Goal: Task Accomplishment & Management: Complete application form

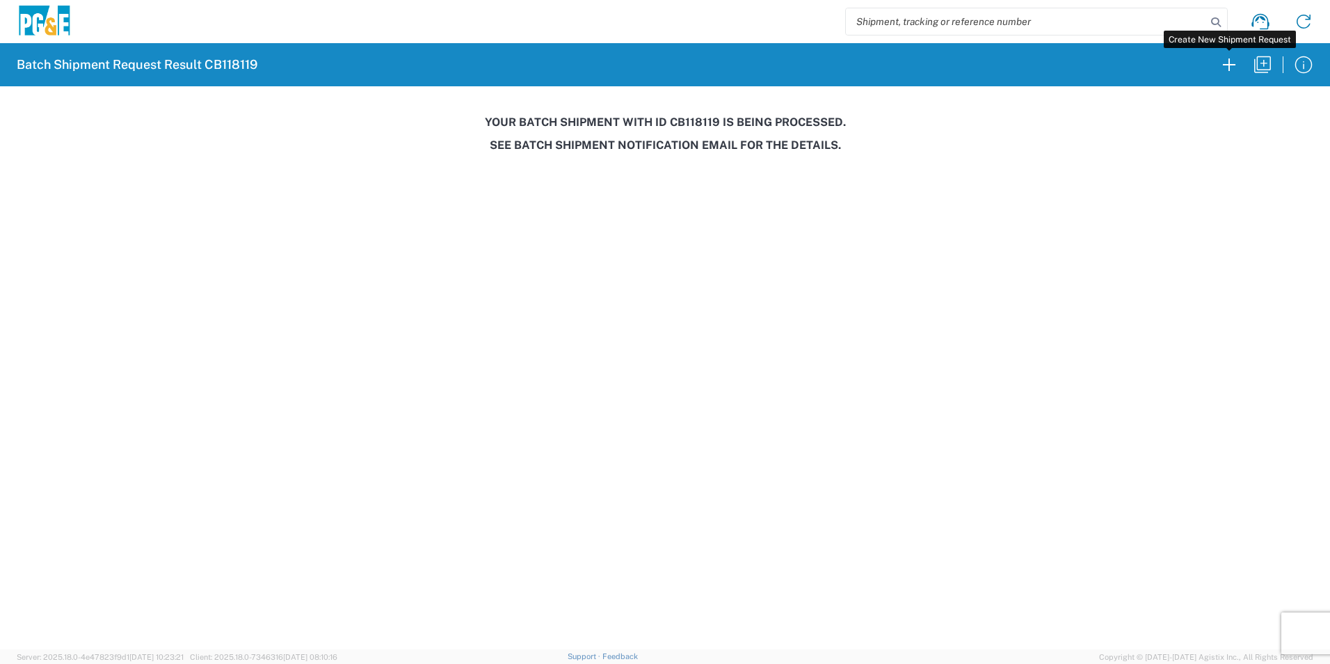
click at [1225, 65] on icon "button" at bounding box center [1229, 64] width 13 height 13
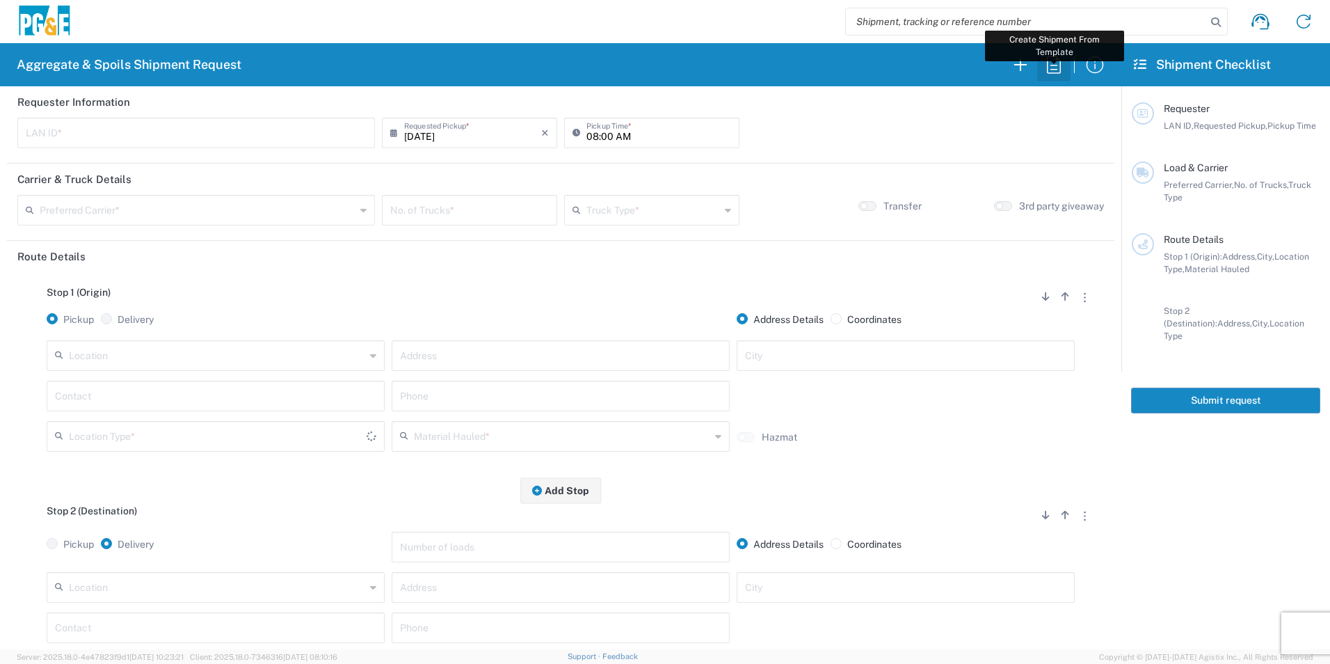
click at [1053, 67] on icon "button" at bounding box center [1054, 65] width 22 height 22
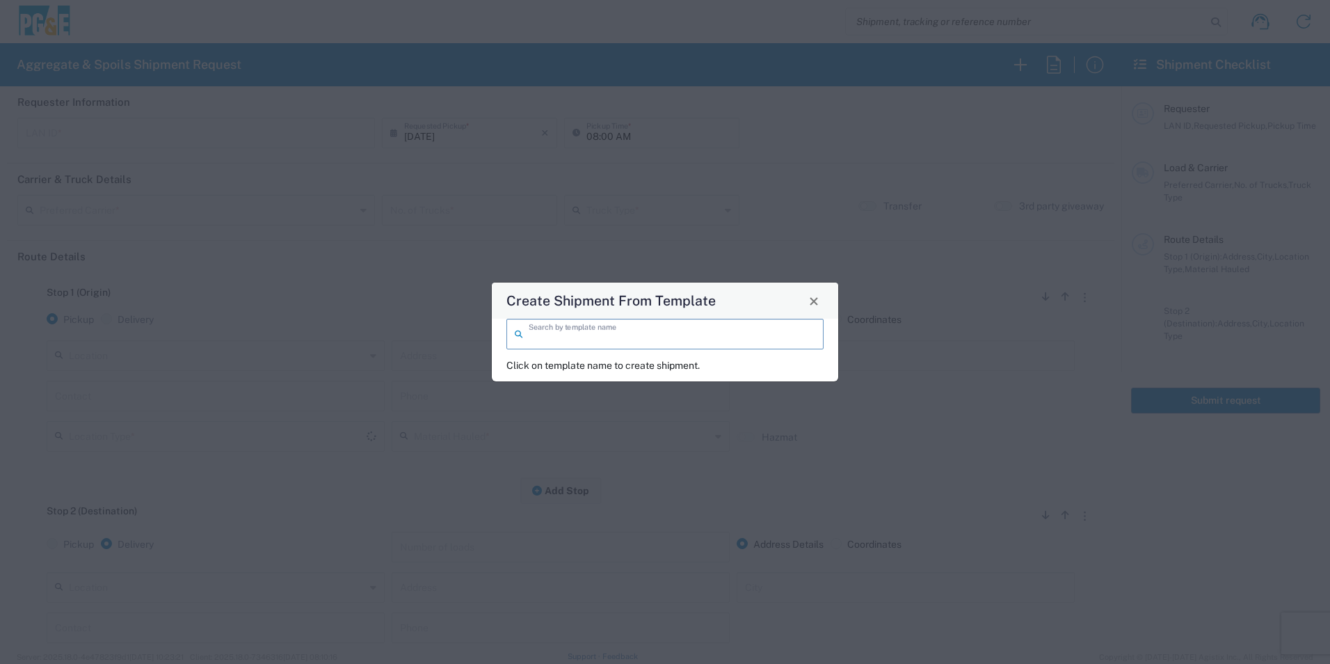
click at [712, 328] on input "search" at bounding box center [672, 333] width 287 height 24
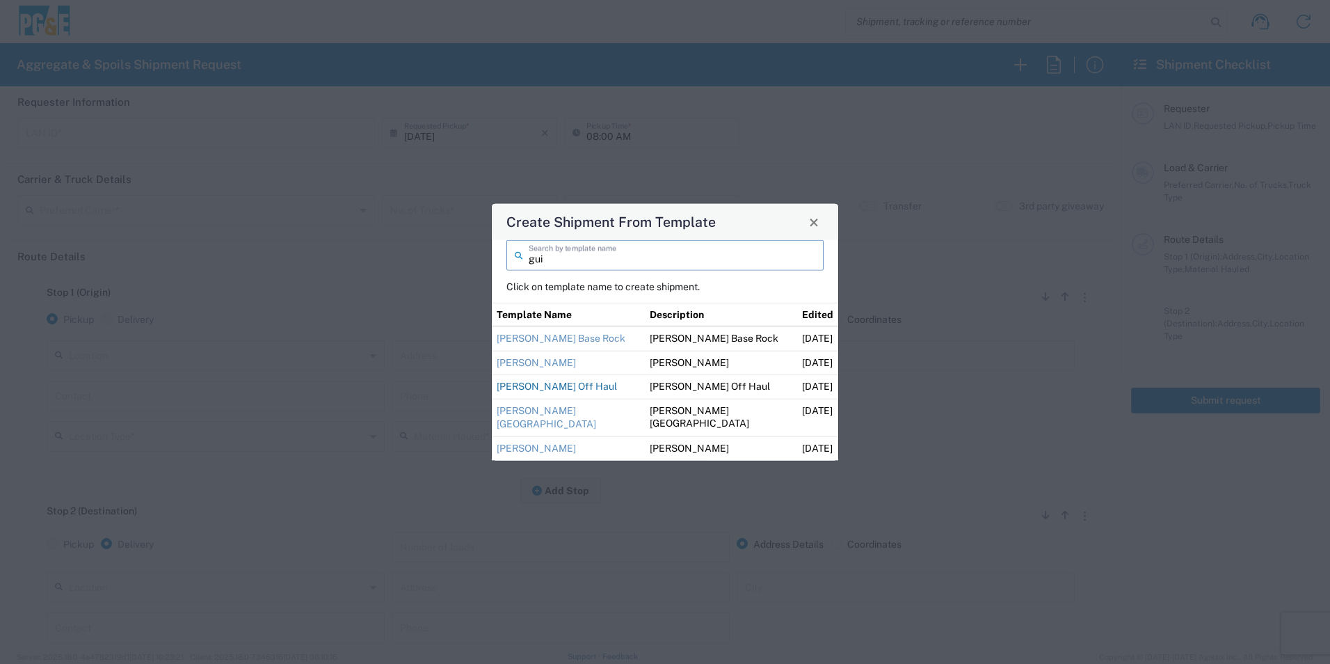
type input "gui"
click at [554, 384] on link "[PERSON_NAME] Off Haul" at bounding box center [557, 386] width 120 height 11
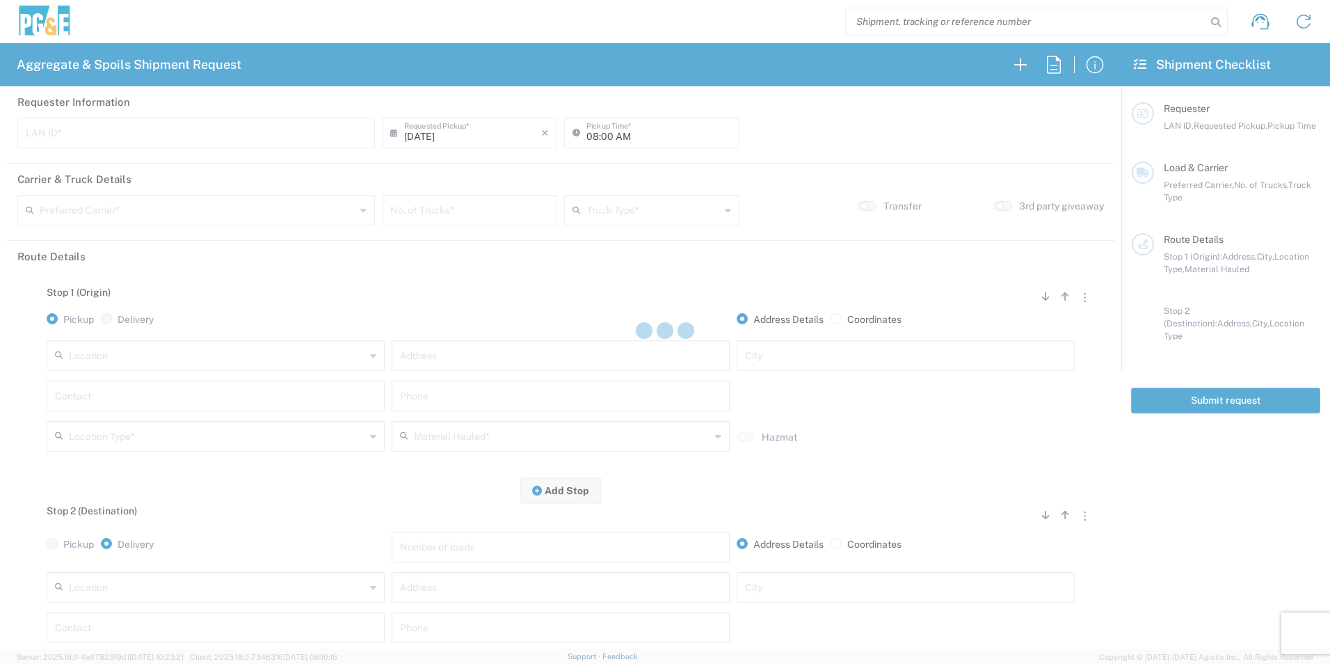
type input "M2DS"
type input "12:00 AM"
type input "[PERSON_NAME] Trucking"
type input "Super Dump"
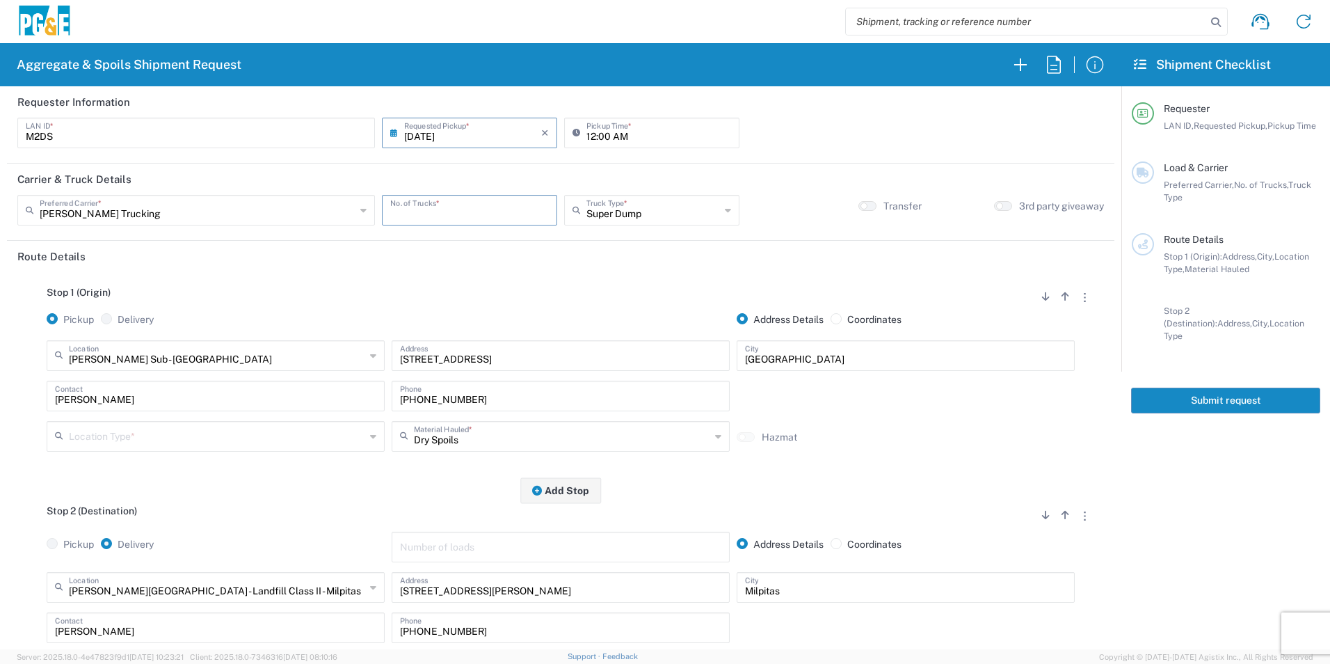
click at [454, 214] on input "number" at bounding box center [469, 209] width 159 height 24
type input "4"
click at [589, 136] on input "12:00 AM" at bounding box center [659, 132] width 145 height 24
click at [603, 134] on input "06:00 AM" at bounding box center [659, 132] width 145 height 24
type input "06:15 AM"
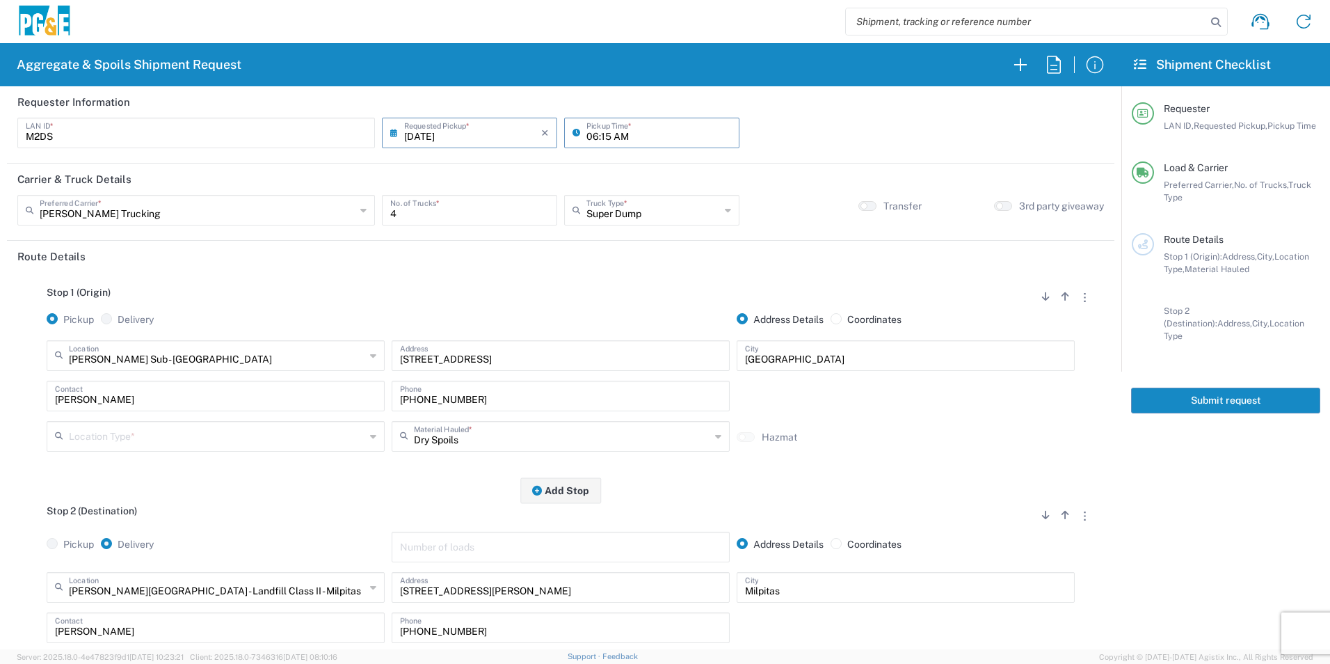
click at [177, 440] on input "text" at bounding box center [217, 435] width 296 height 24
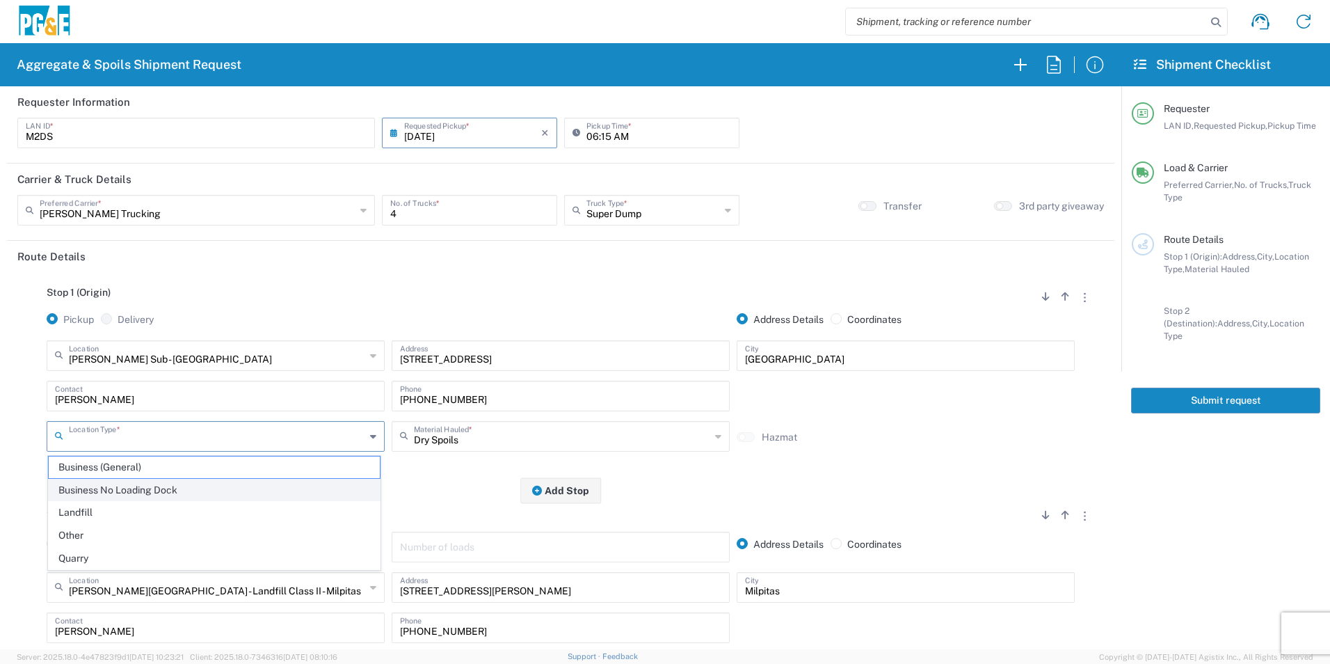
click at [139, 488] on span "Business No Loading Dock" at bounding box center [214, 490] width 331 height 22
type input "Business No Loading Dock"
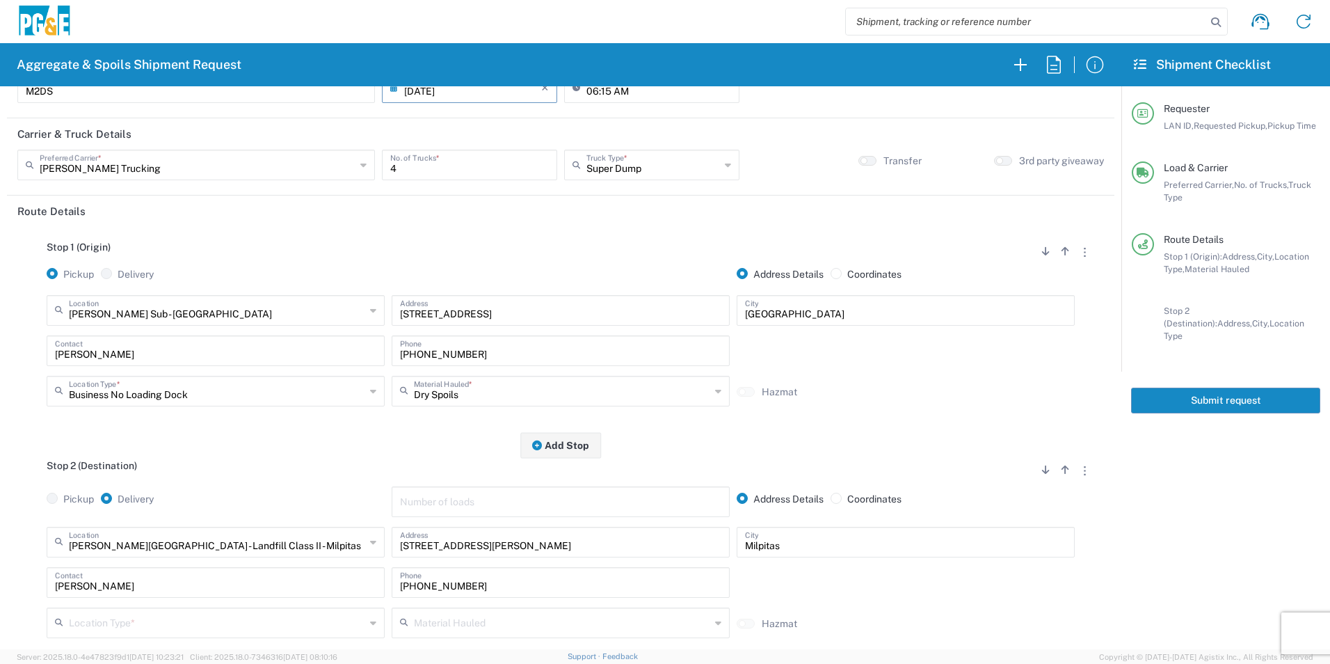
scroll to position [139, 0]
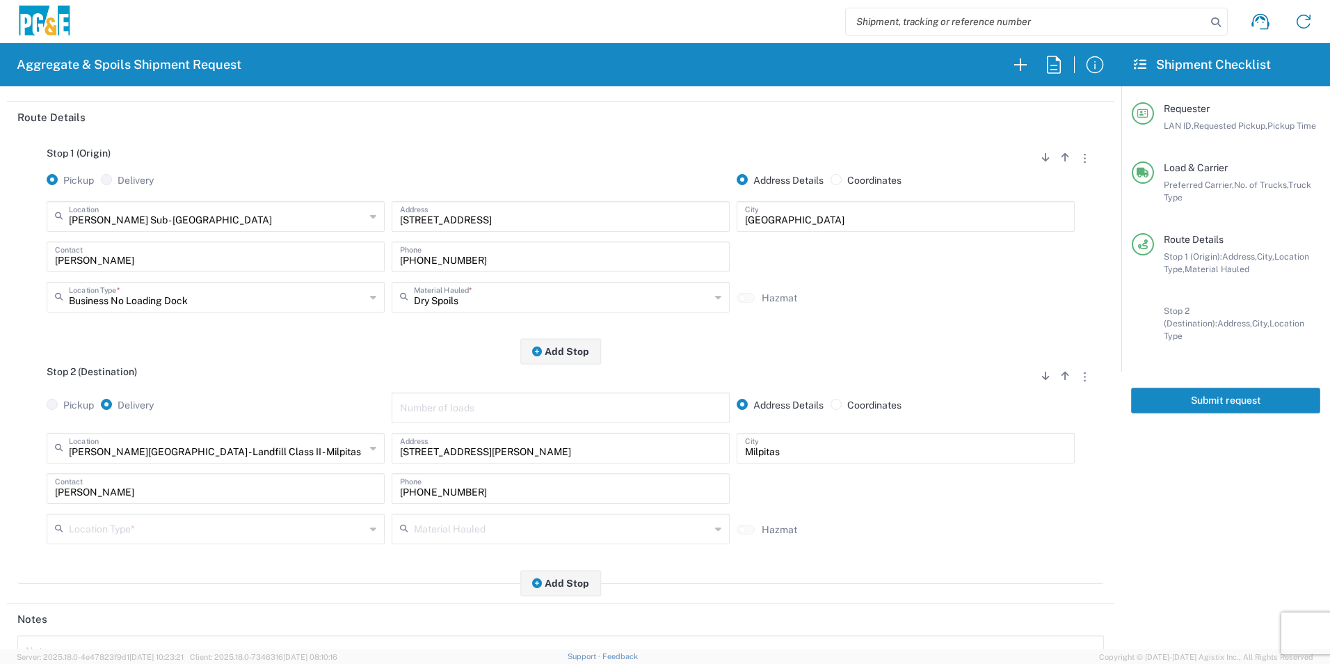
click at [97, 525] on input "text" at bounding box center [217, 528] width 296 height 24
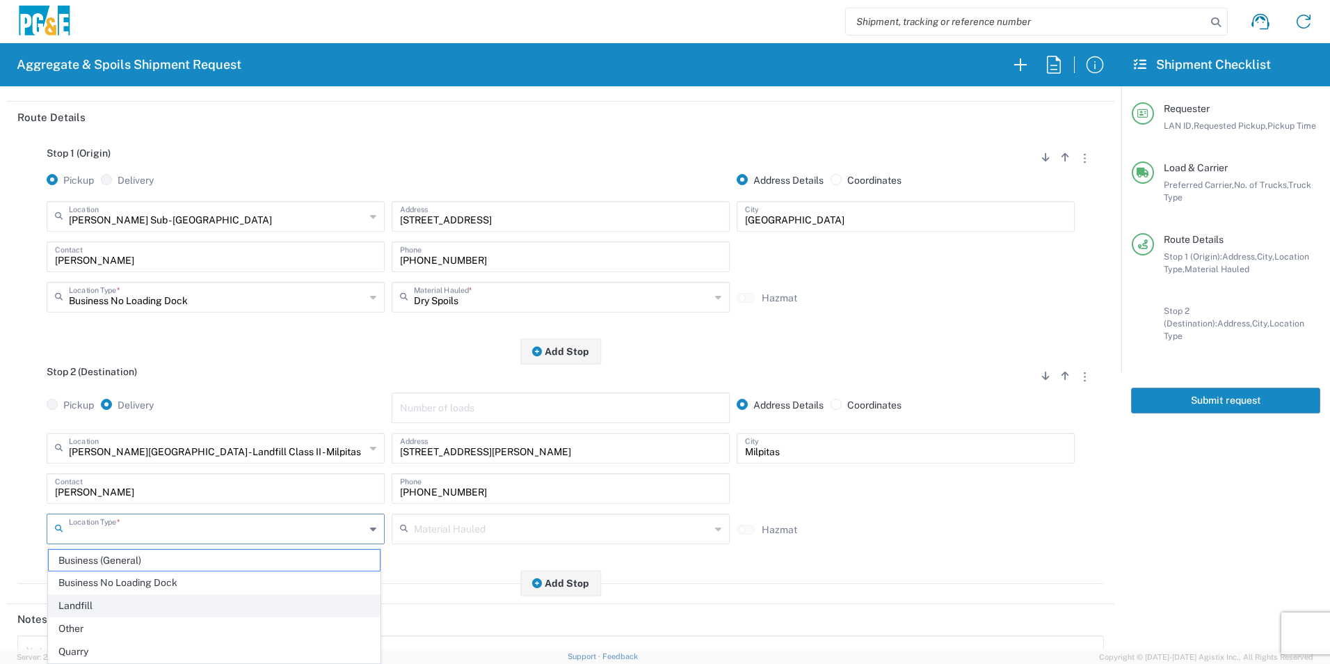
click at [114, 601] on span "Landfill" at bounding box center [214, 606] width 331 height 22
type input "Landfill"
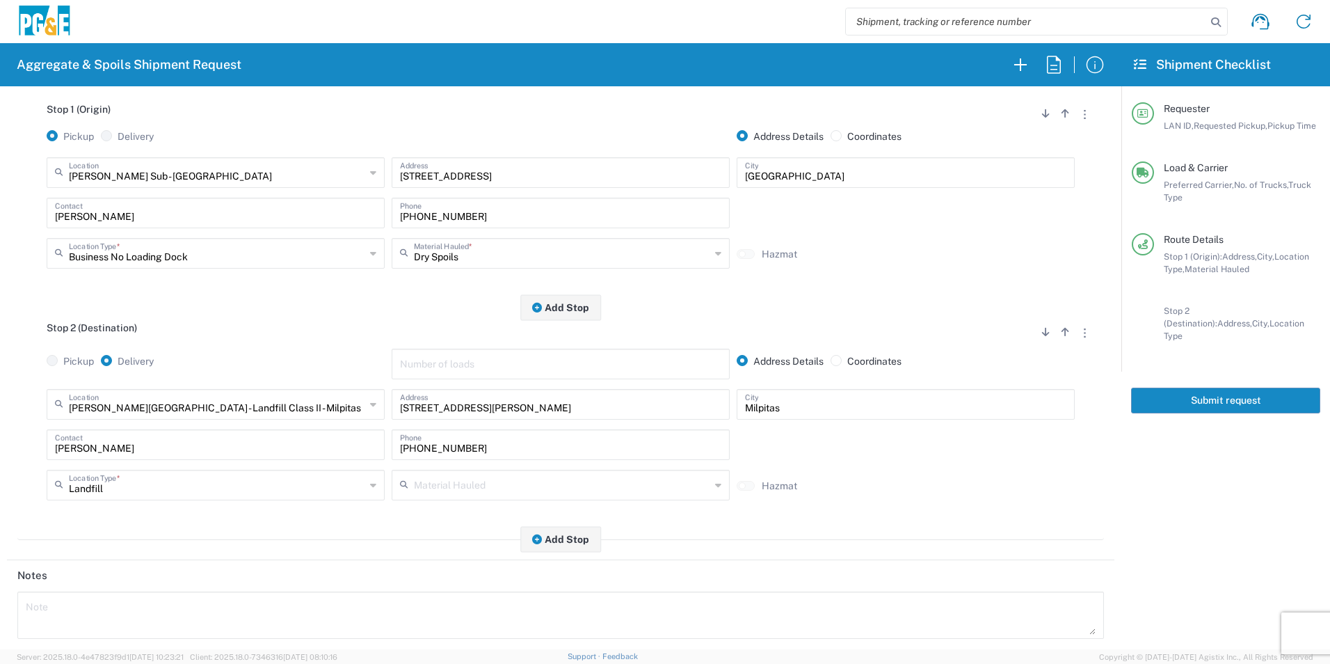
scroll to position [402, 0]
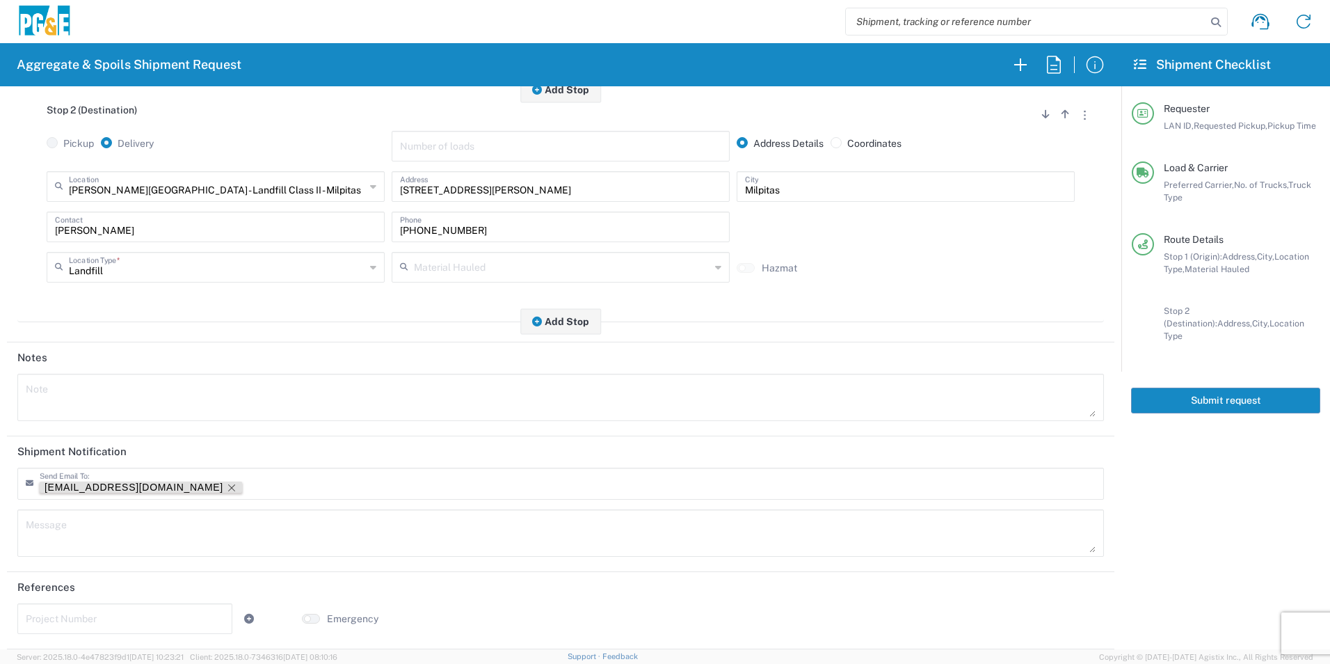
click at [226, 486] on icon "Remove tag" at bounding box center [231, 487] width 11 height 11
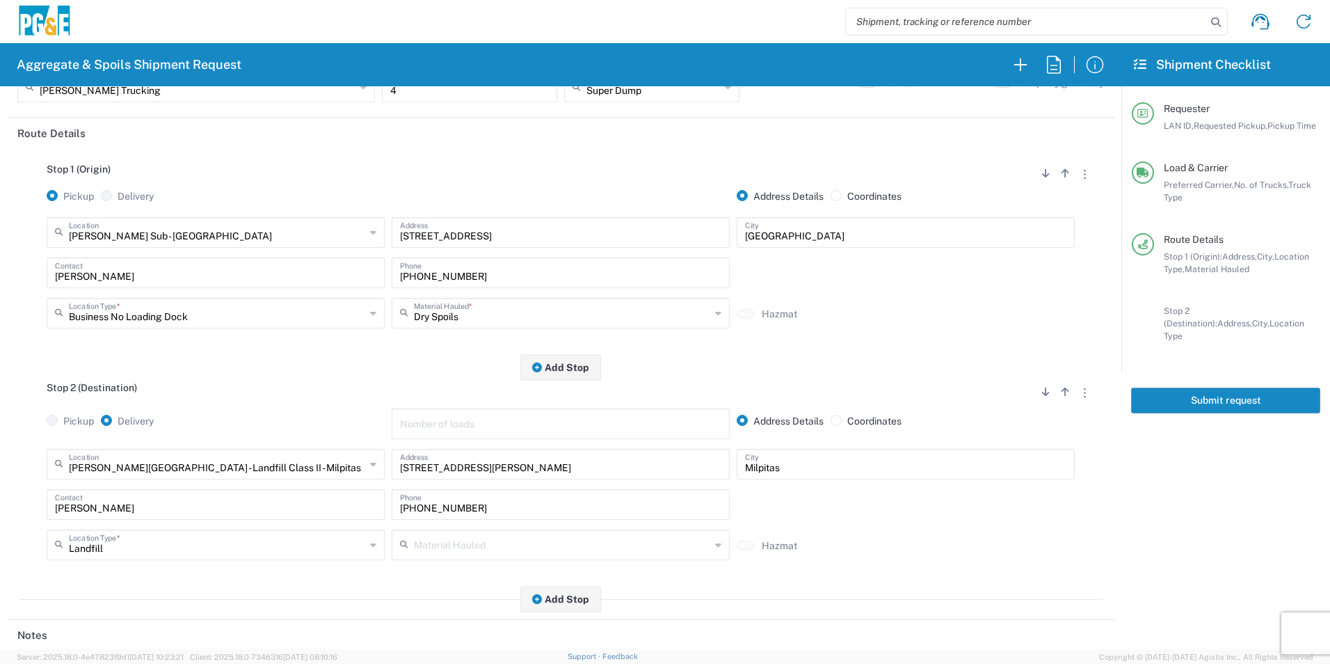
scroll to position [0, 0]
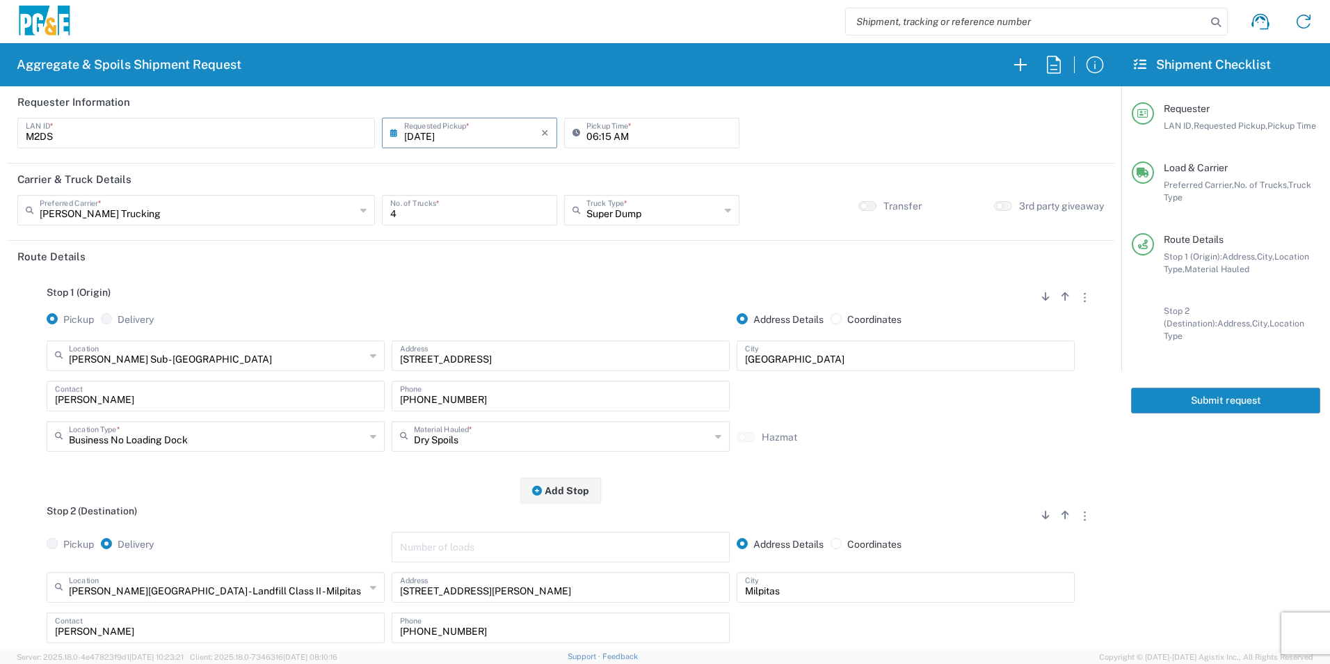
click at [1179, 388] on button "Submit request" at bounding box center [1225, 401] width 189 height 26
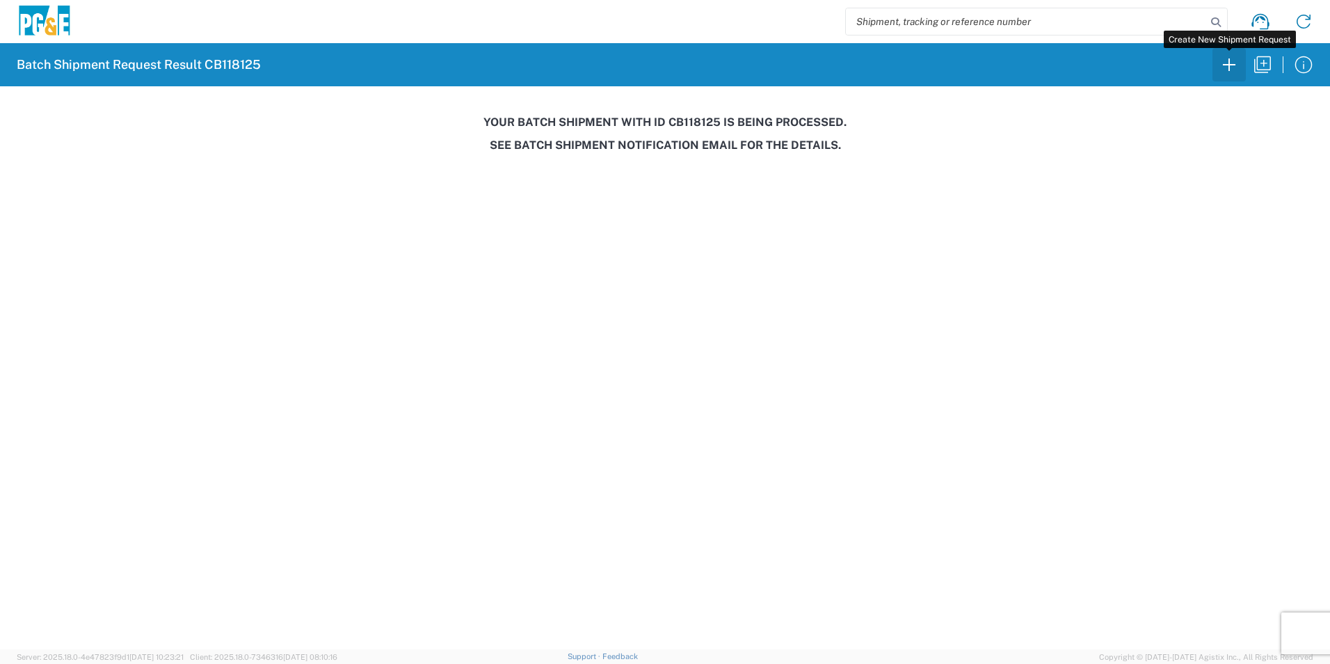
click at [1228, 69] on icon "button" at bounding box center [1229, 65] width 22 height 22
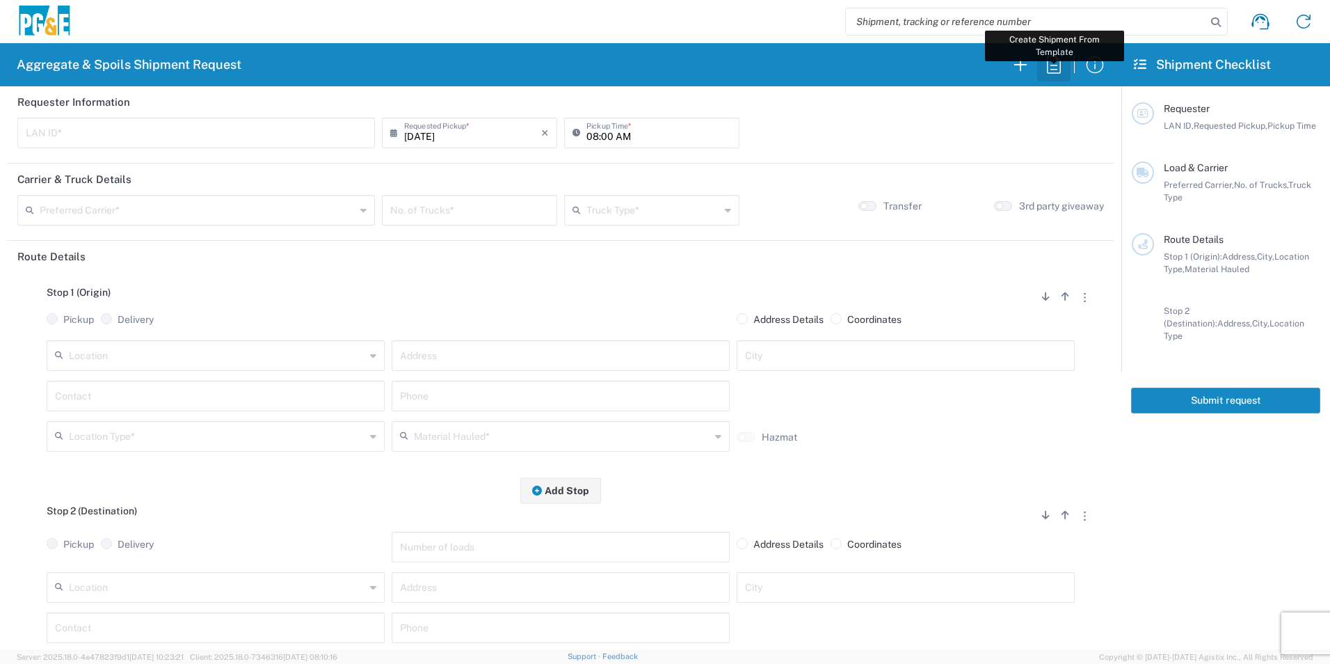
click at [1053, 63] on icon "button" at bounding box center [1054, 65] width 22 height 22
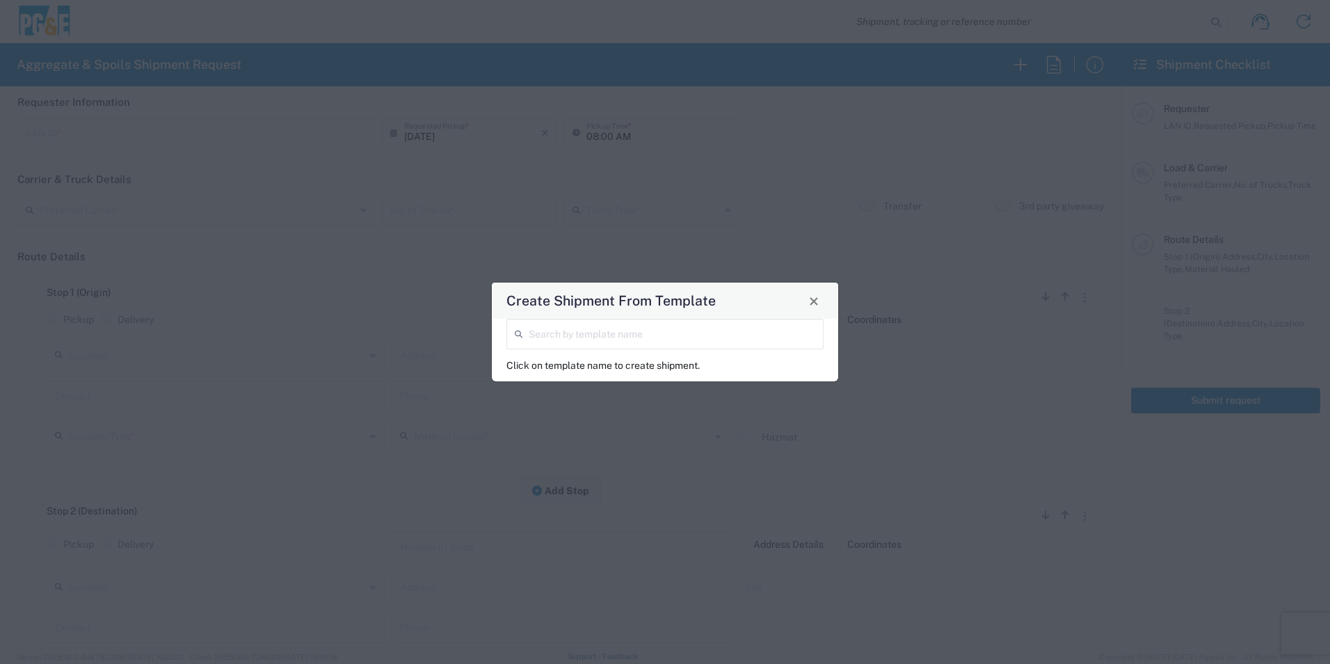
click at [634, 328] on input "search" at bounding box center [672, 333] width 287 height 24
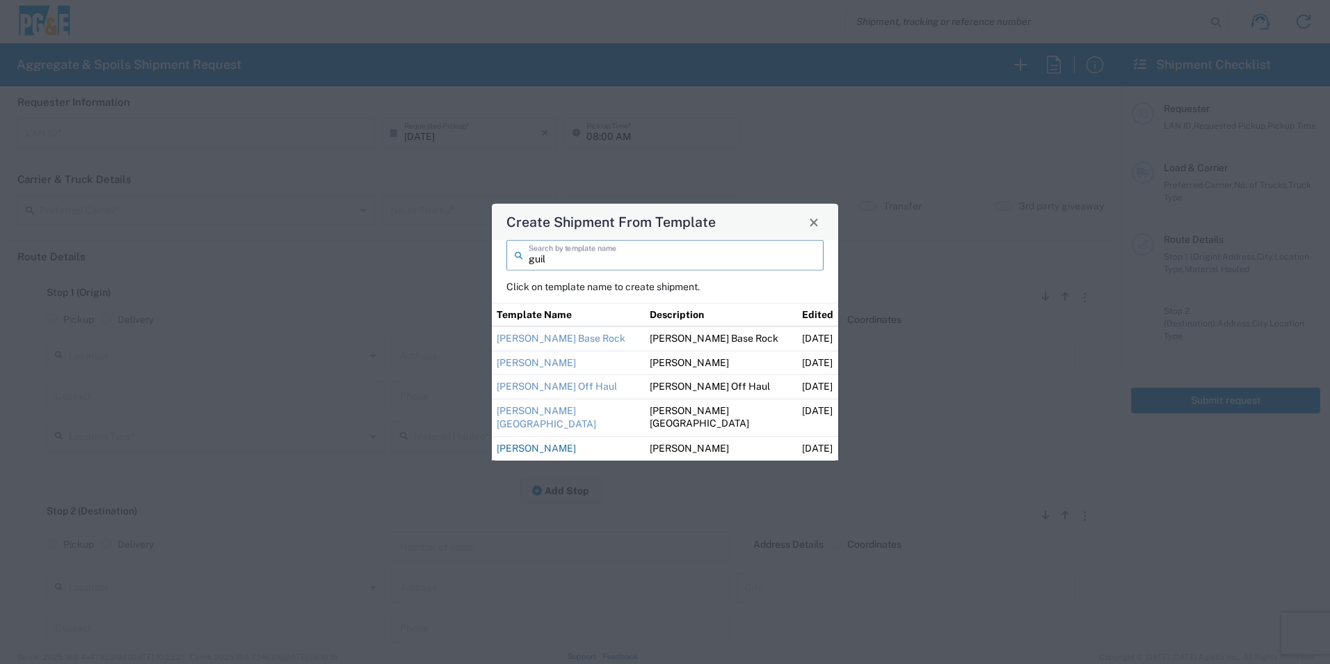
type input "guil"
click at [532, 447] on link "[PERSON_NAME]" at bounding box center [536, 448] width 79 height 11
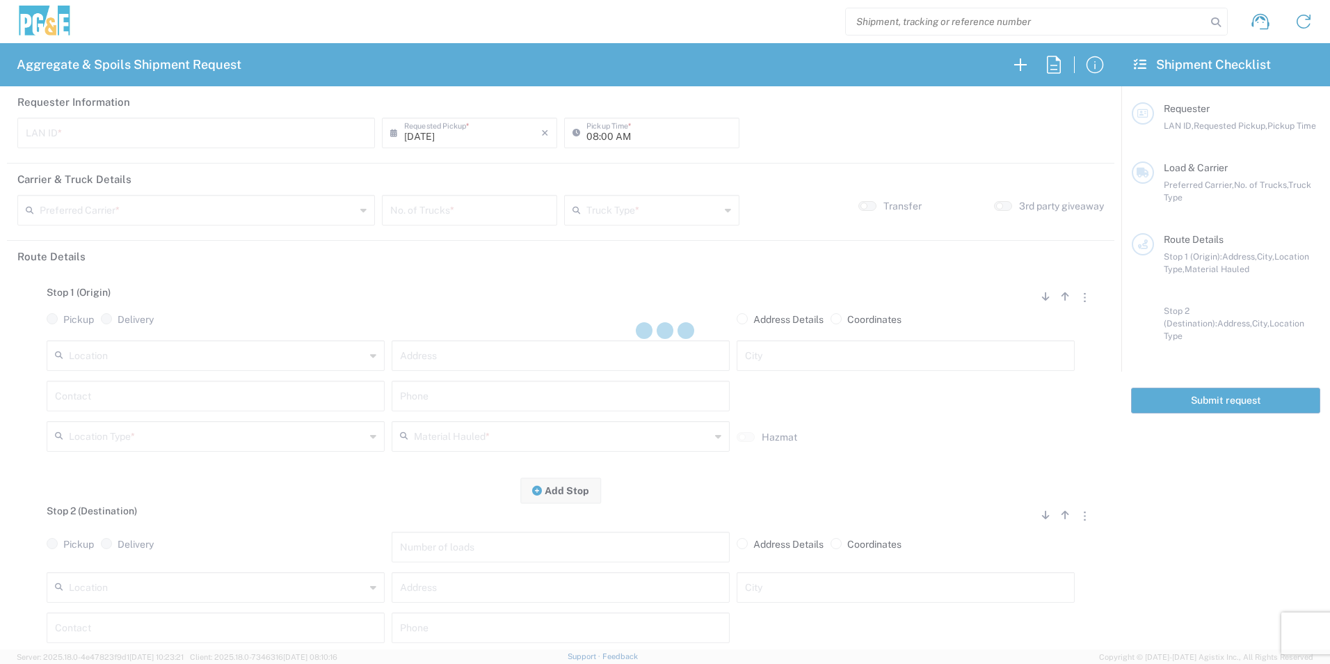
type input "M2DS"
type input "06:00 AM"
type input "[PERSON_NAME] Trucking"
type input "Super Dump"
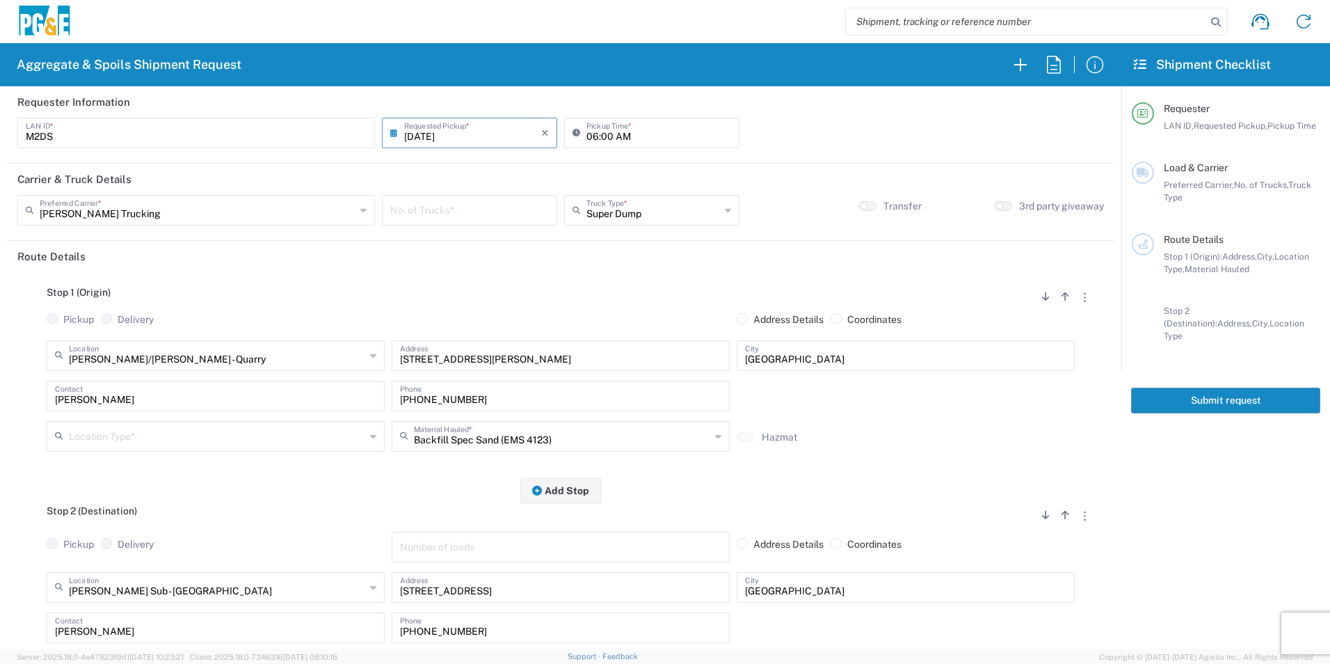
click at [490, 214] on input "number" at bounding box center [469, 209] width 159 height 24
type input "1"
click at [175, 449] on div "Location Type *" at bounding box center [216, 436] width 338 height 31
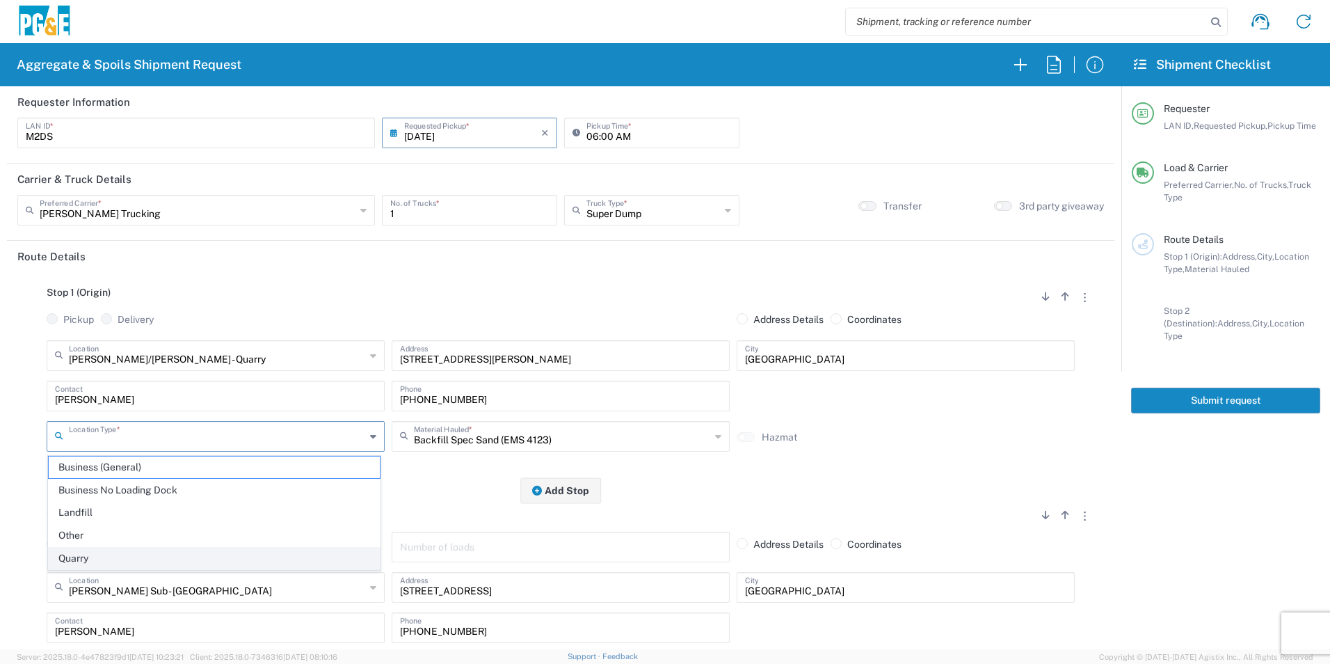
click at [82, 548] on span "Quarry" at bounding box center [214, 559] width 331 height 22
type input "Quarry"
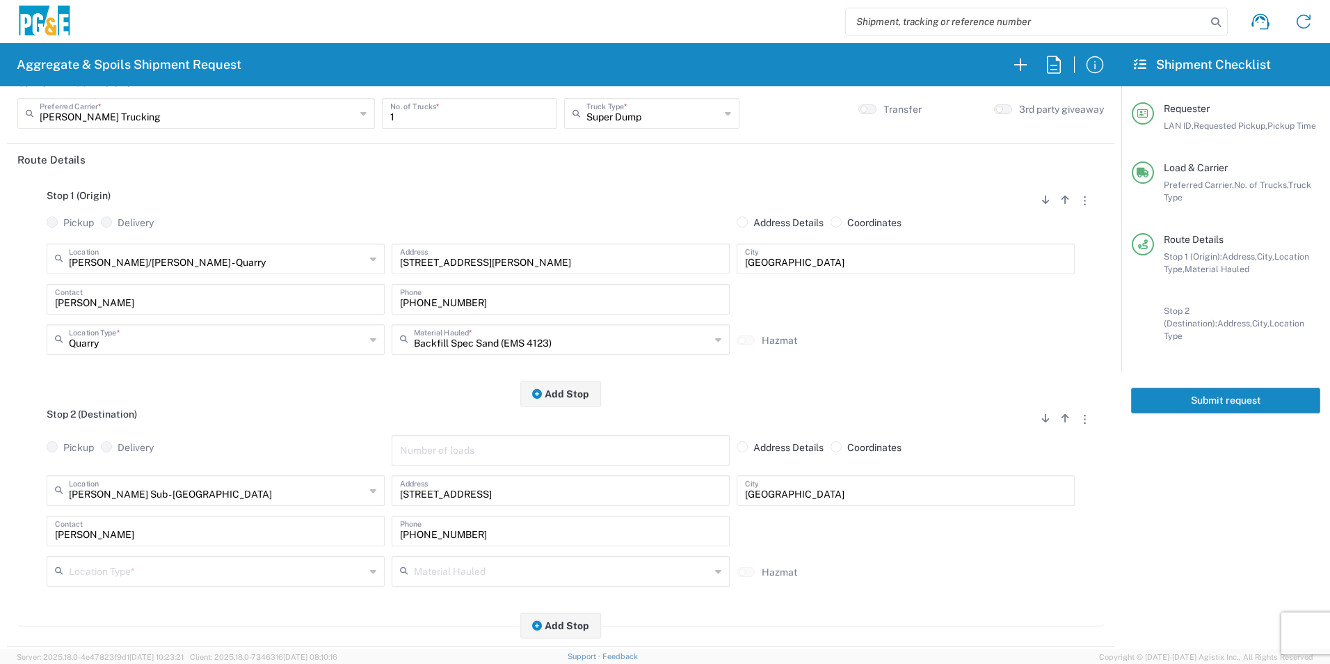
scroll to position [209, 0]
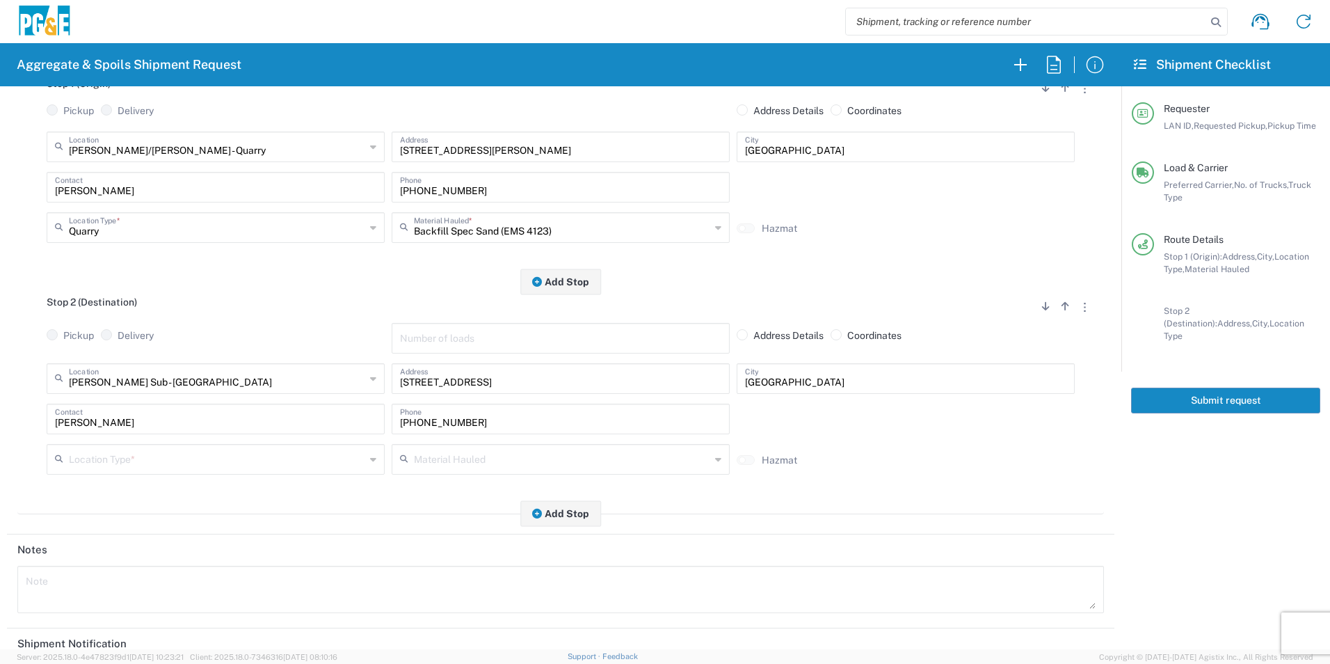
click at [135, 460] on input "text" at bounding box center [217, 458] width 296 height 24
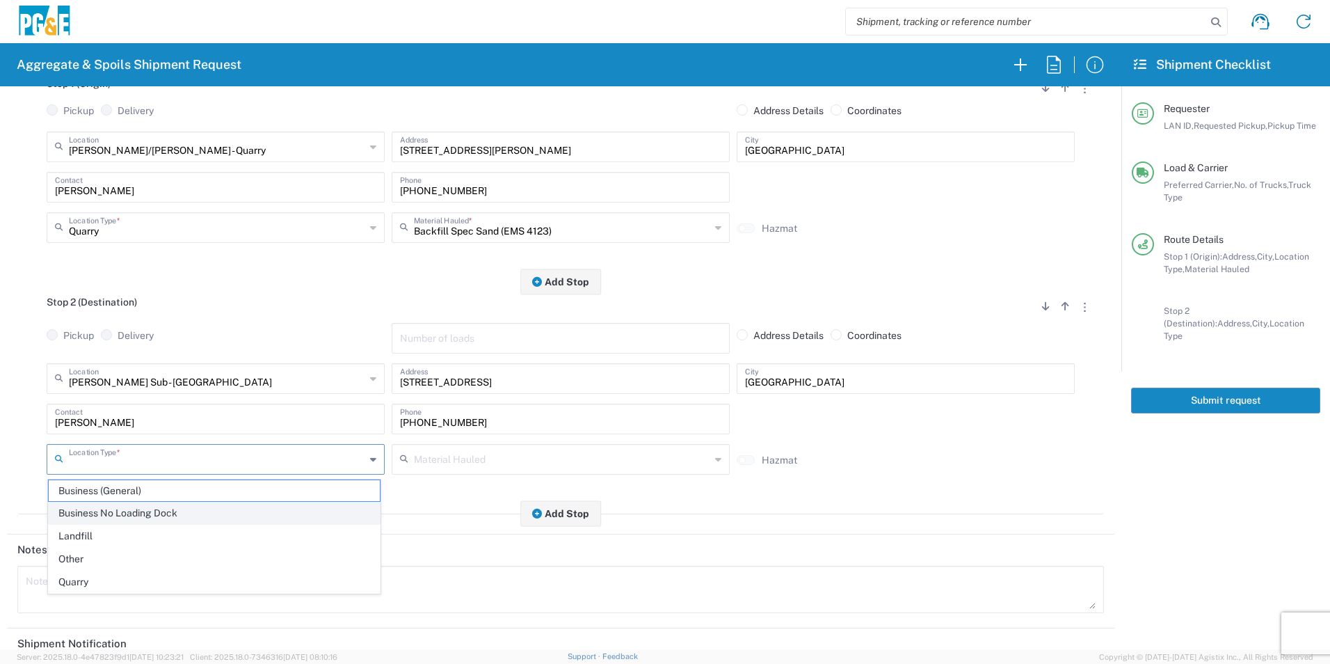
click at [110, 508] on span "Business No Loading Dock" at bounding box center [214, 513] width 331 height 22
type input "Business No Loading Dock"
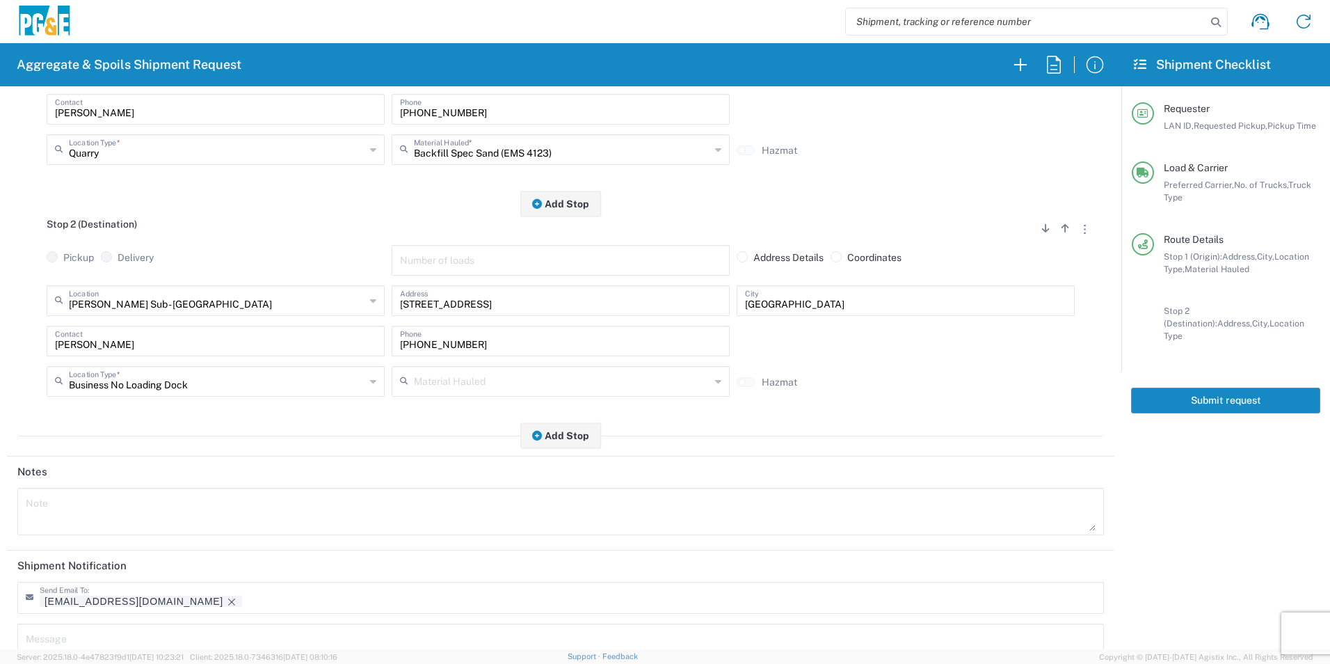
scroll to position [402, 0]
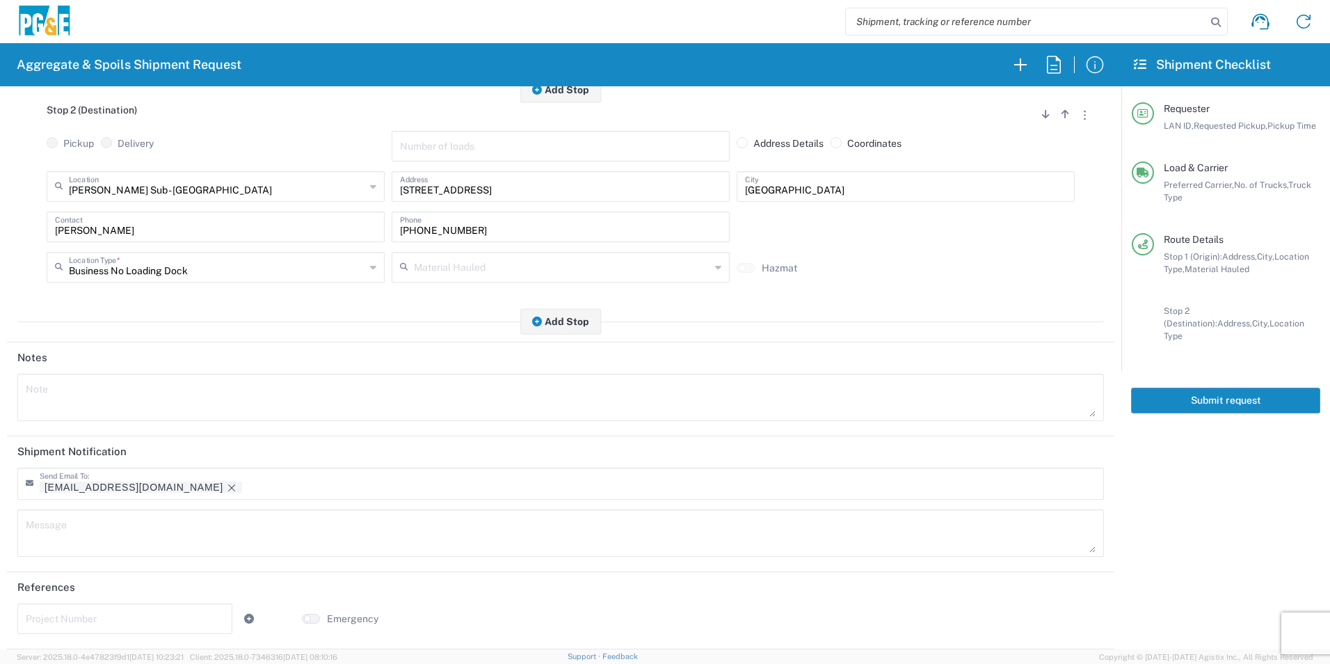
click at [131, 493] on div "[EMAIL_ADDRESS][DOMAIN_NAME]" at bounding box center [210, 489] width 341 height 14
click at [226, 488] on icon "Remove tag" at bounding box center [231, 487] width 11 height 11
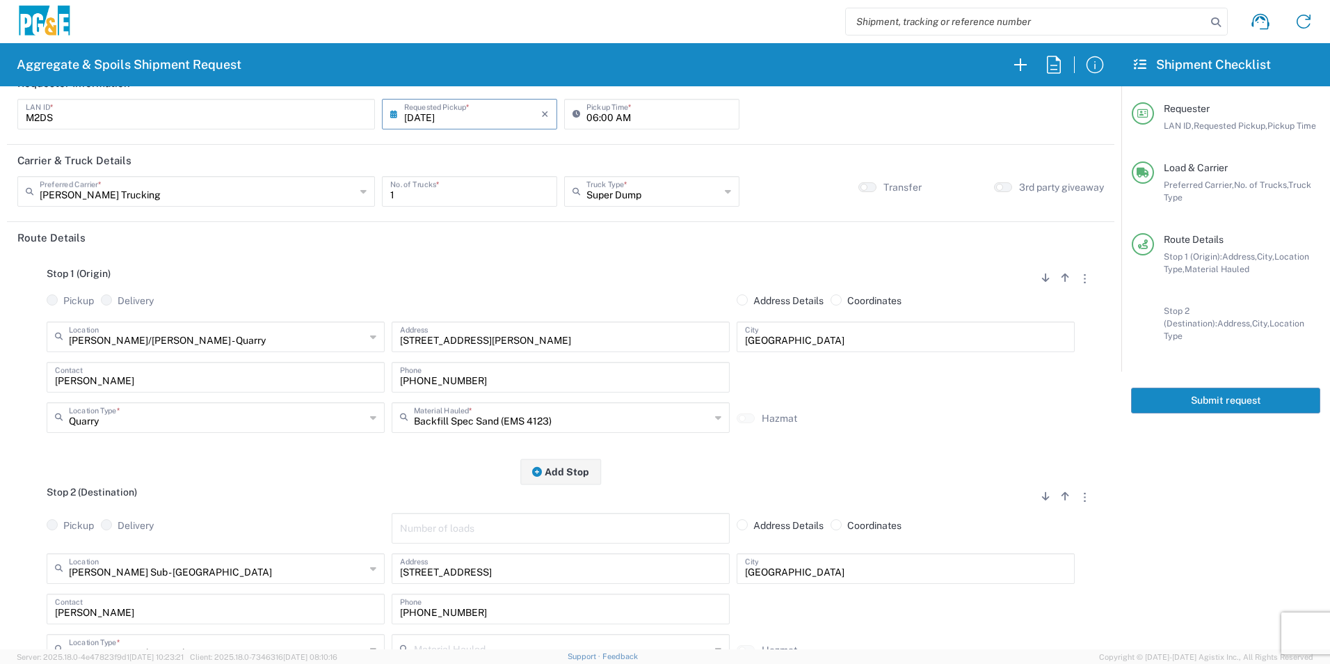
scroll to position [0, 0]
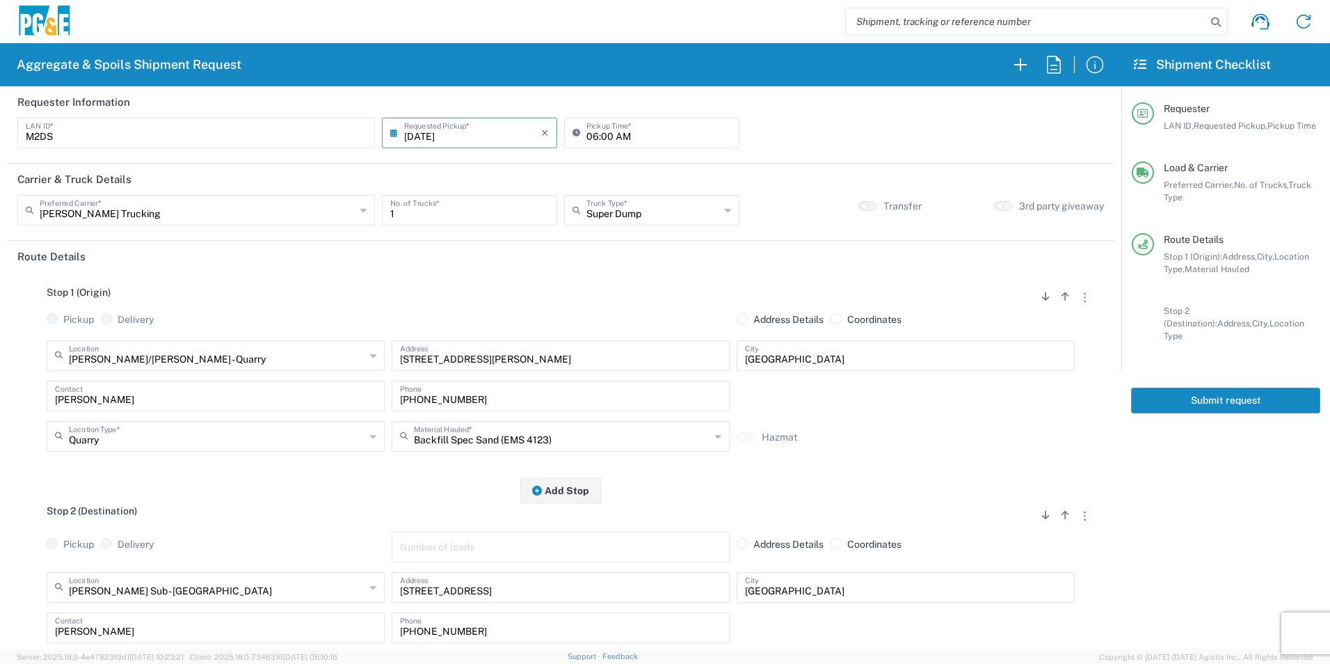
click at [1161, 388] on button "Submit request" at bounding box center [1225, 401] width 189 height 26
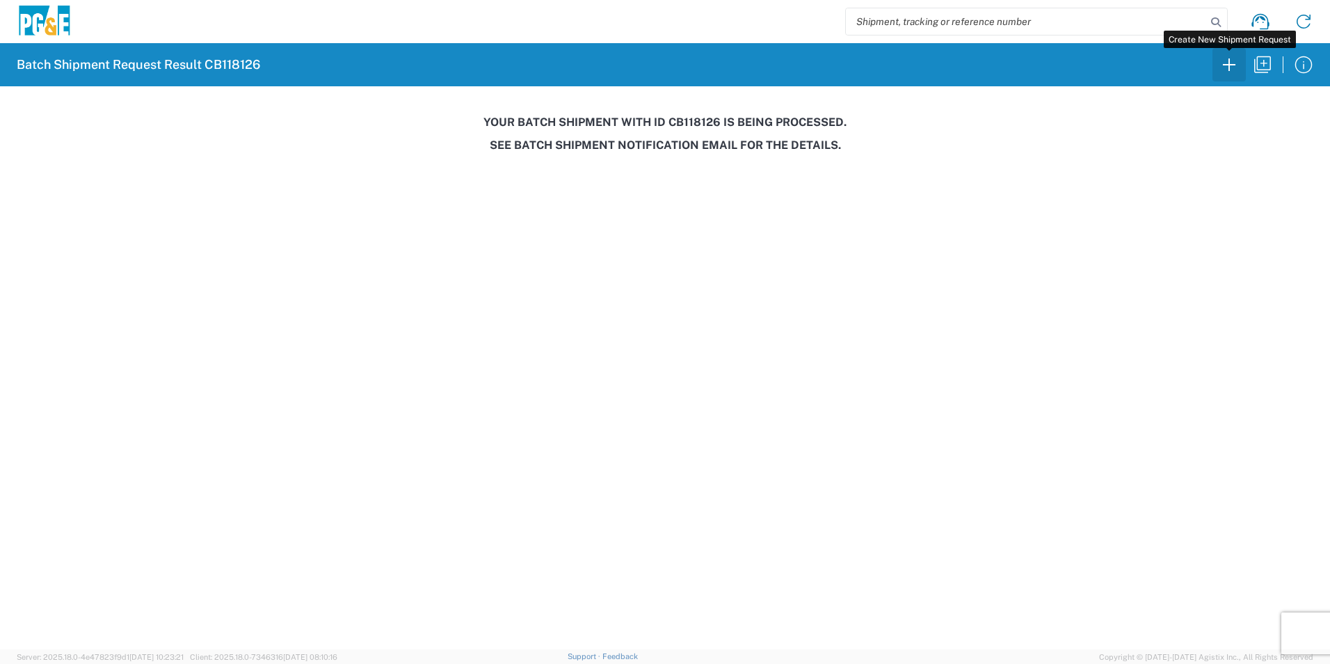
click at [1232, 68] on icon "button" at bounding box center [1229, 65] width 22 height 22
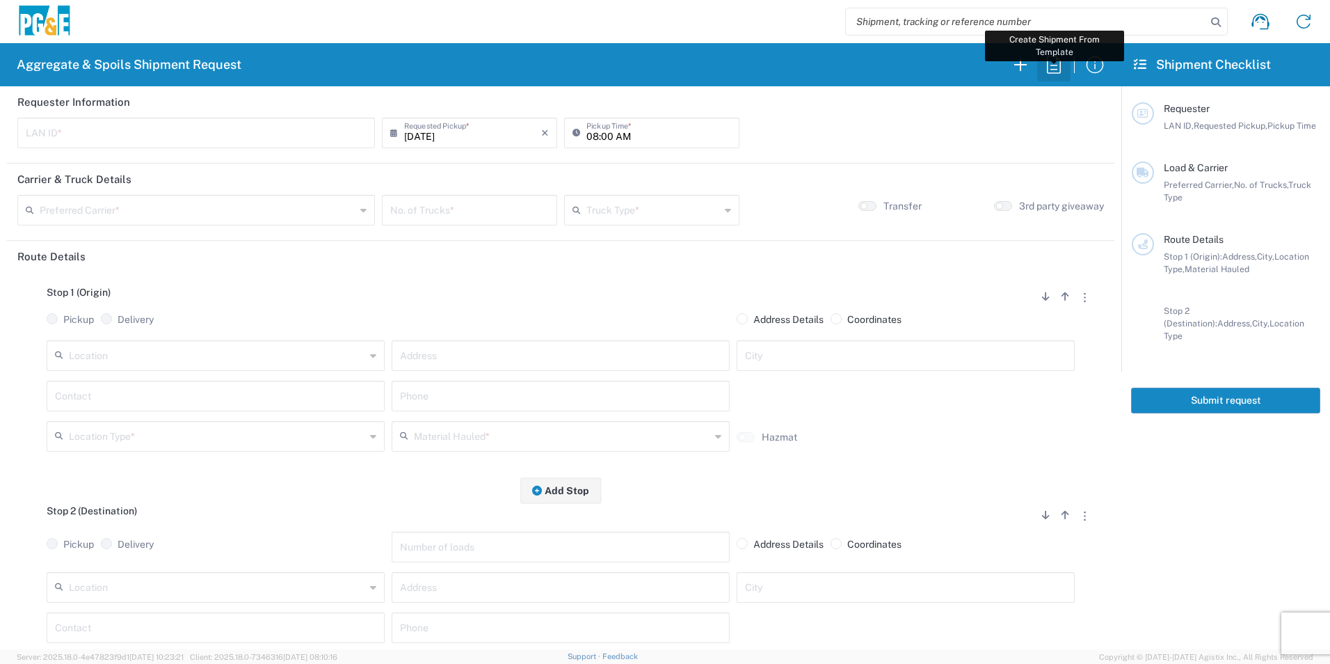
click at [1049, 61] on icon "button" at bounding box center [1054, 65] width 22 height 22
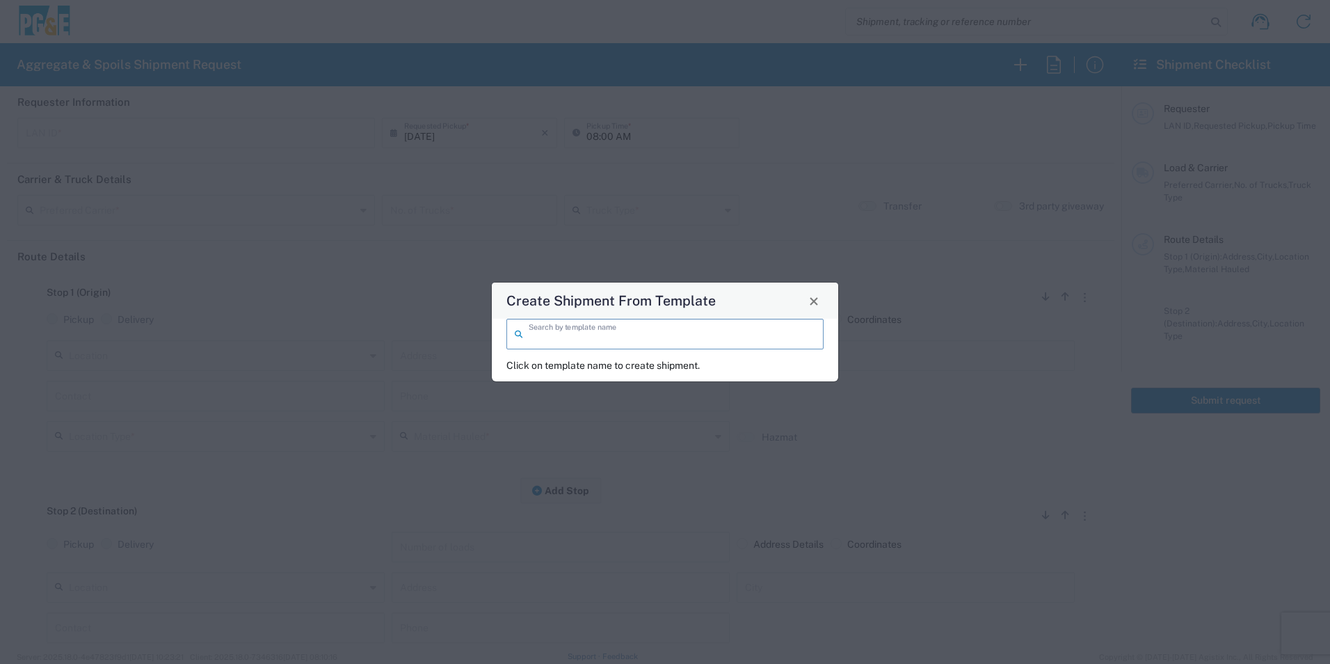
click at [592, 331] on input "search" at bounding box center [672, 333] width 287 height 24
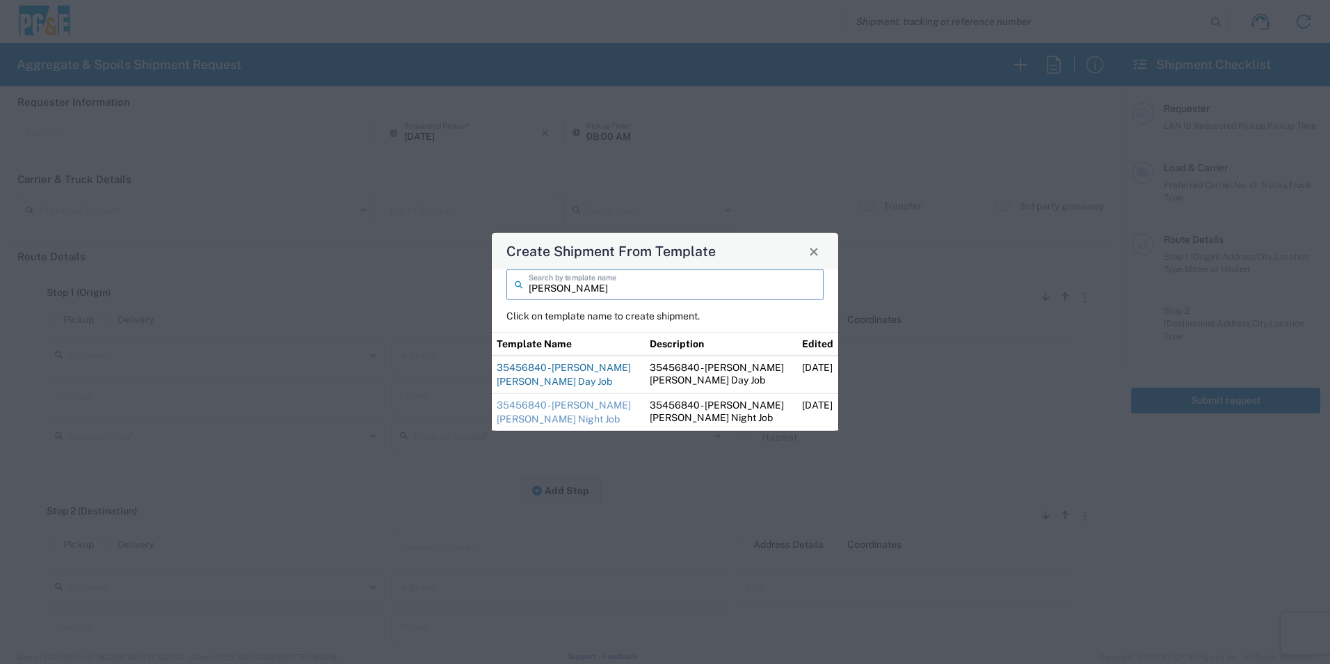
type input "[PERSON_NAME]"
click at [535, 367] on link "35456840 - [PERSON_NAME] [PERSON_NAME] Day Job" at bounding box center [564, 374] width 134 height 25
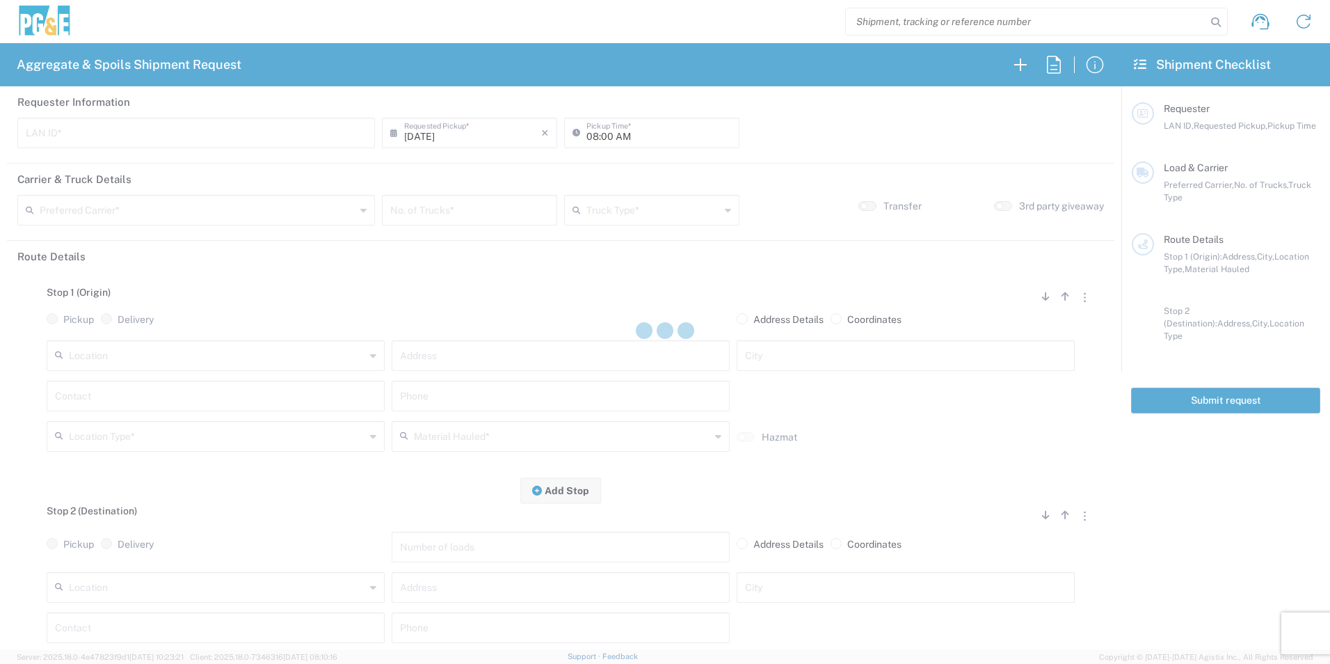
type input "CUSC"
type input "08:30 AM"
type input "[PERSON_NAME] Trucking"
type input "Super Dump"
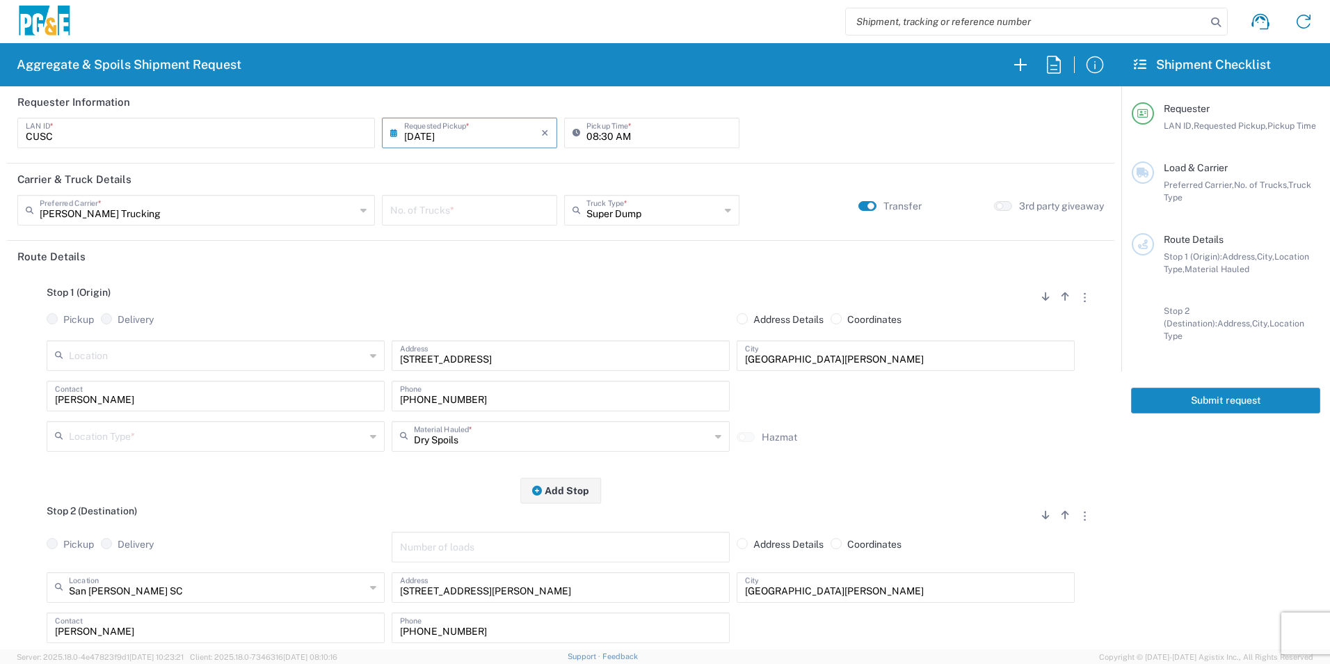
click at [486, 207] on input "number" at bounding box center [469, 209] width 159 height 24
type input "3"
click at [89, 439] on input "text" at bounding box center [217, 435] width 296 height 24
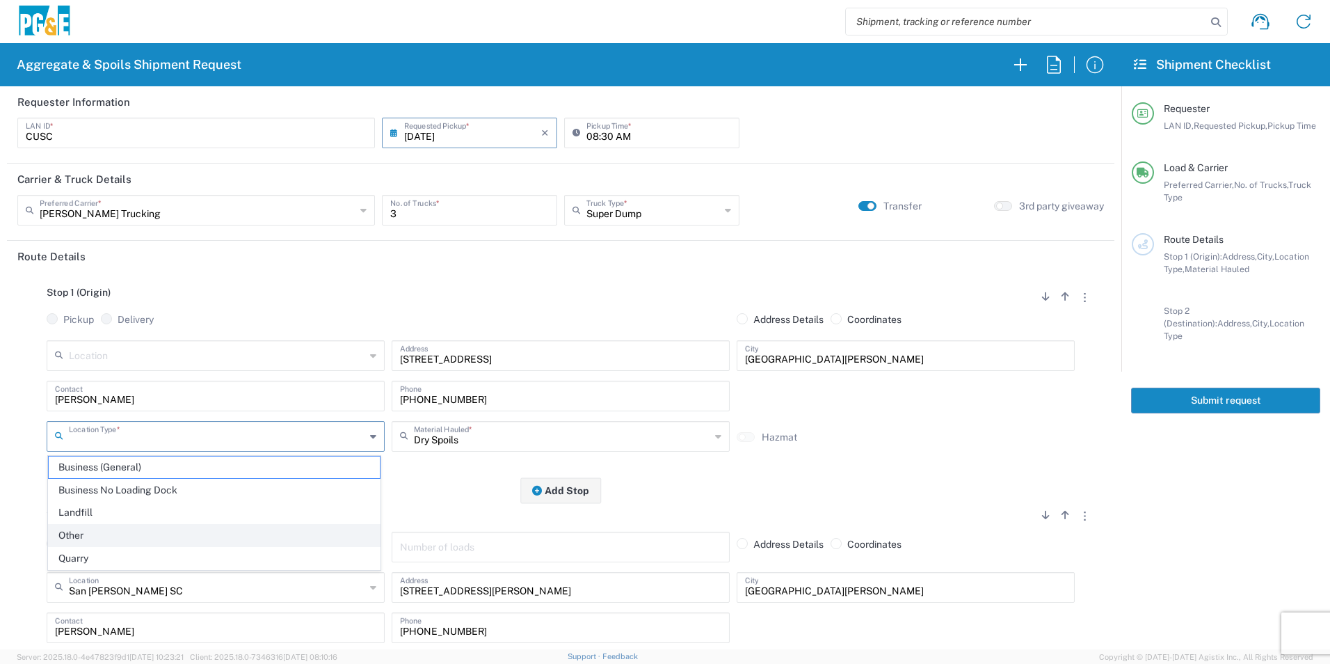
click at [74, 534] on span "Other" at bounding box center [214, 536] width 331 height 22
type input "Other"
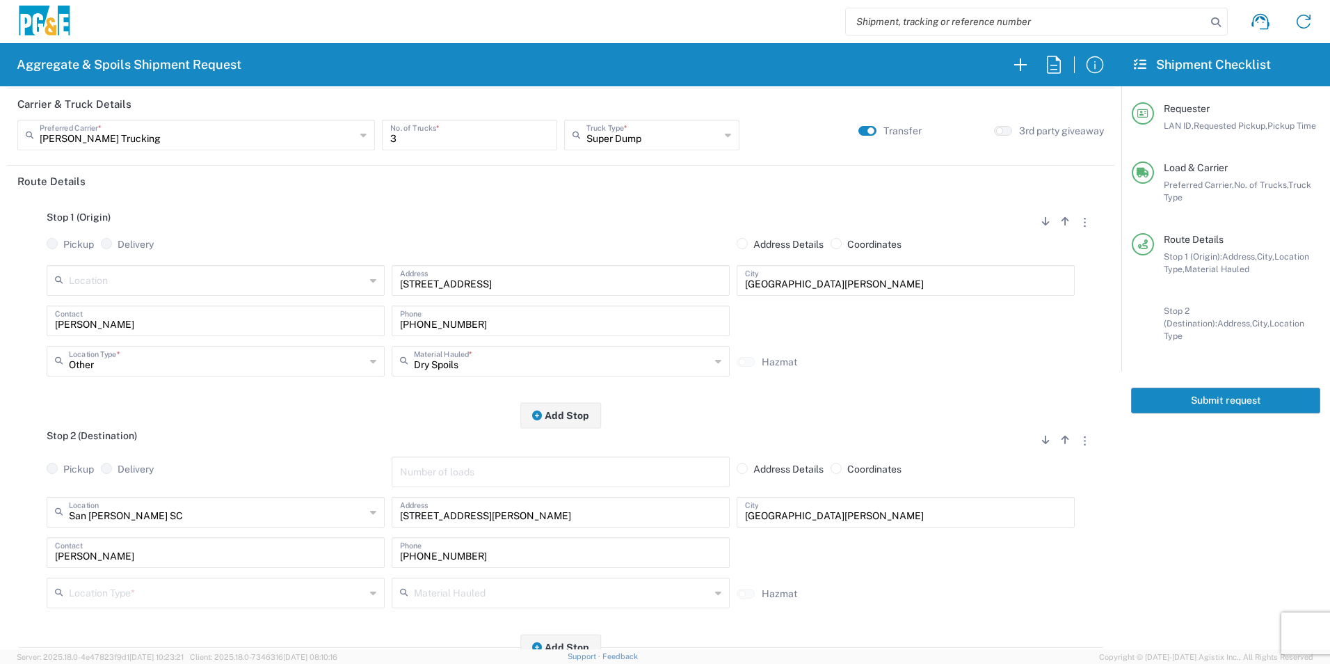
scroll to position [209, 0]
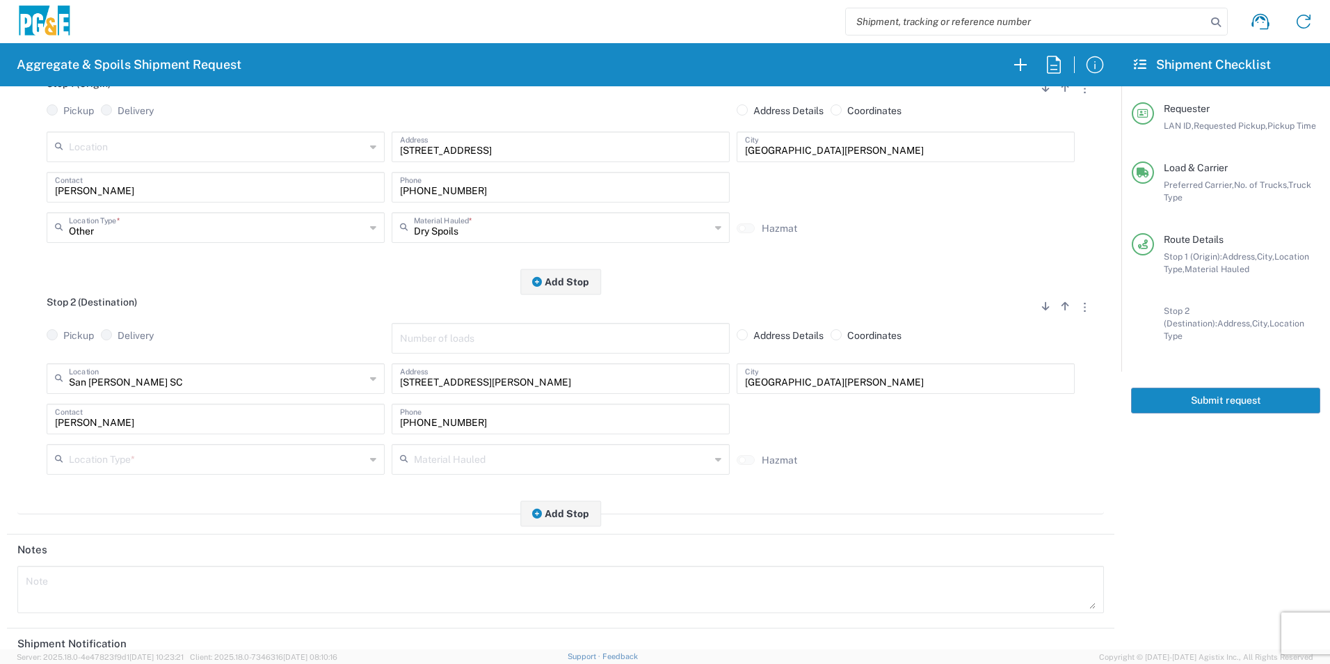
click at [124, 447] on input "text" at bounding box center [217, 458] width 296 height 24
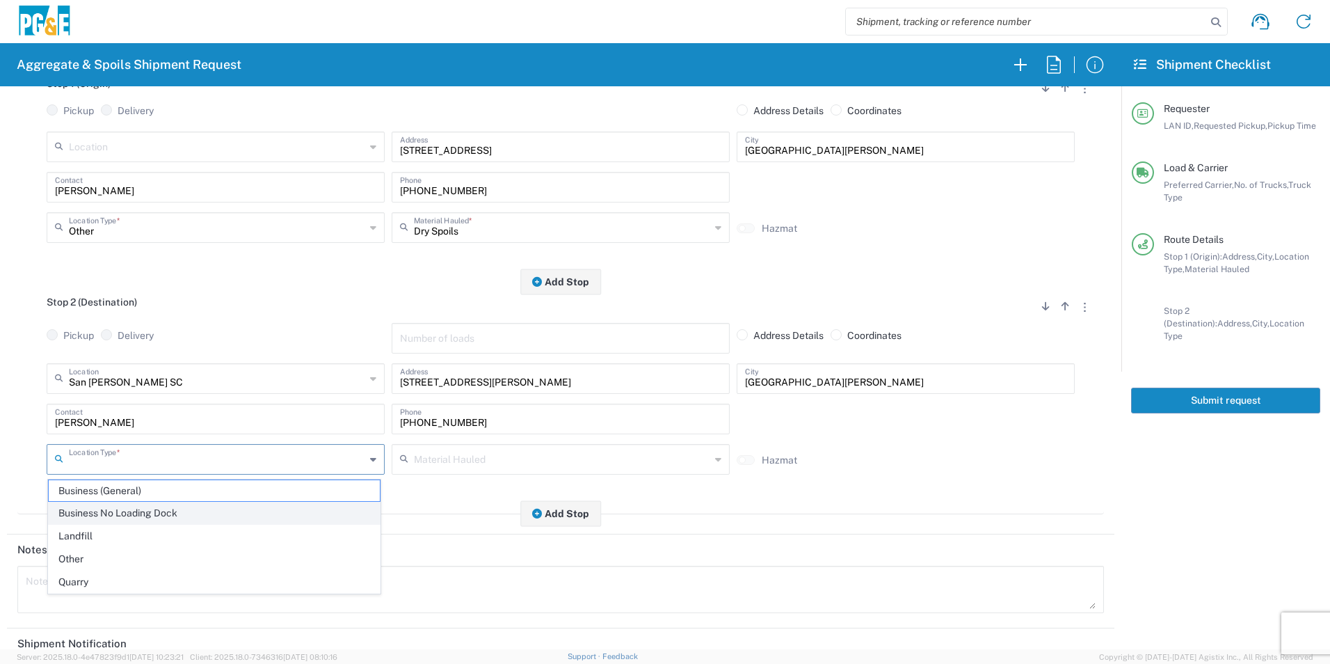
click at [100, 512] on span "Business No Loading Dock" at bounding box center [214, 513] width 331 height 22
type input "Business No Loading Dock"
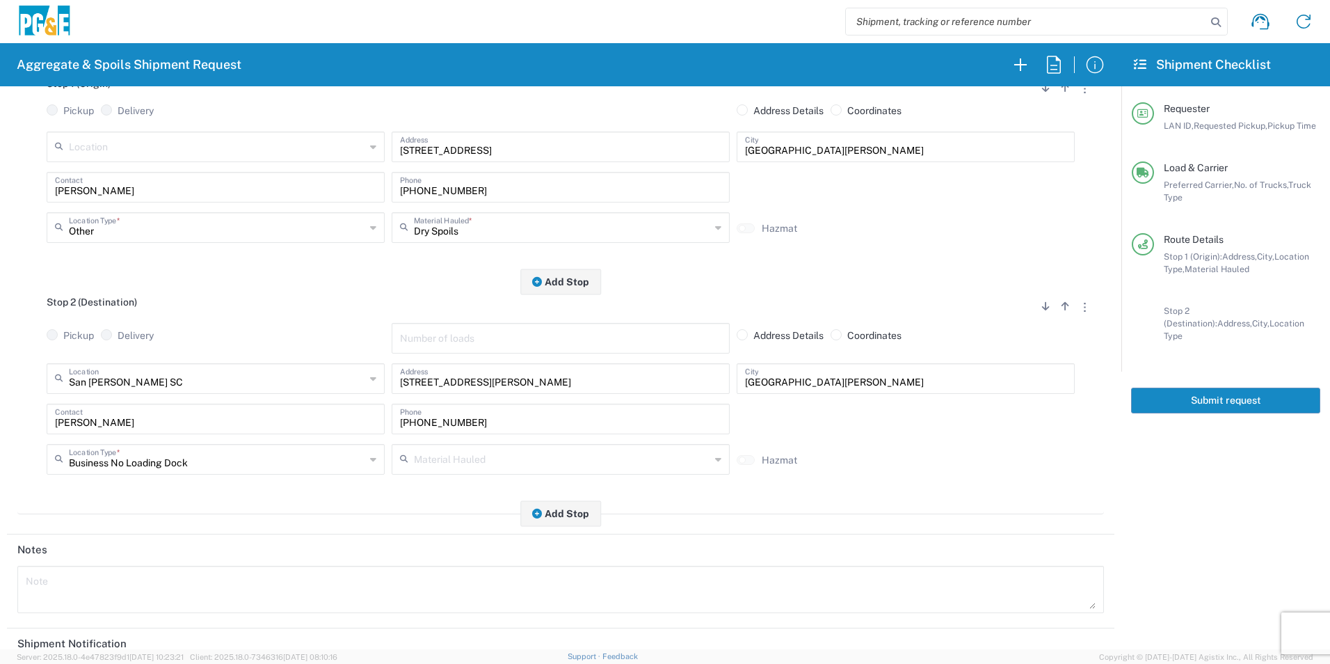
scroll to position [402, 0]
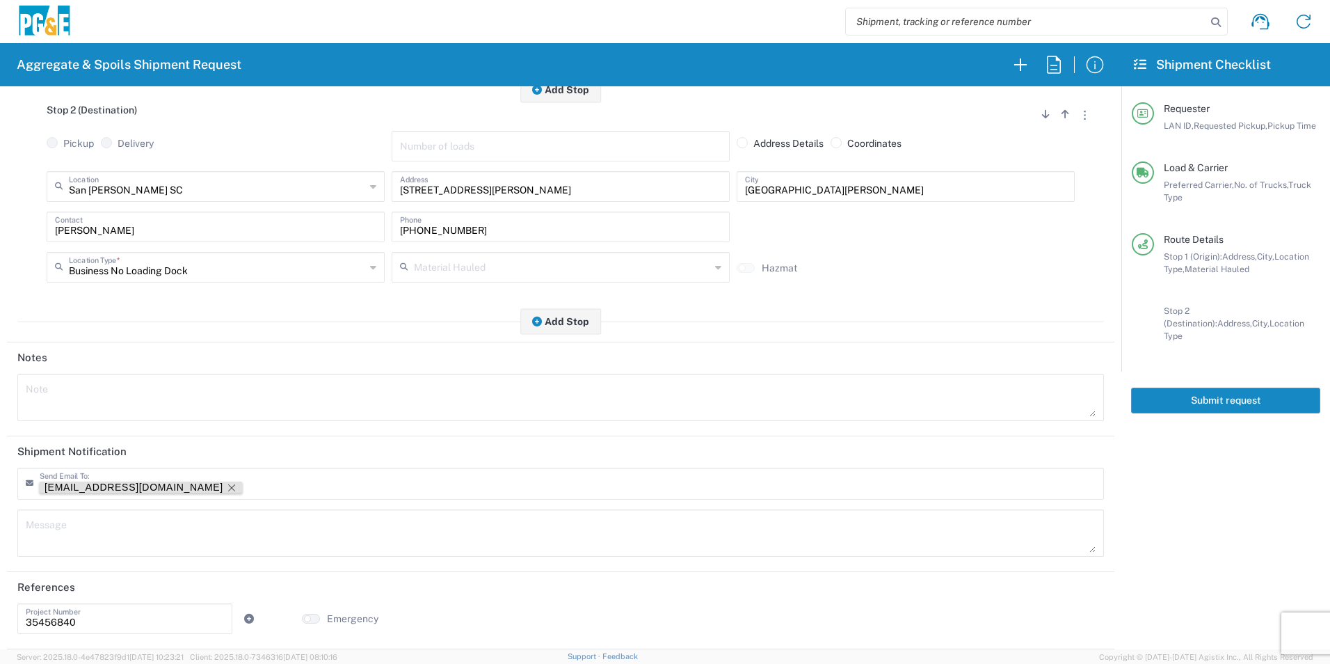
click at [226, 488] on icon "Remove tag" at bounding box center [231, 487] width 11 height 11
click at [1211, 388] on button "Submit request" at bounding box center [1225, 401] width 189 height 26
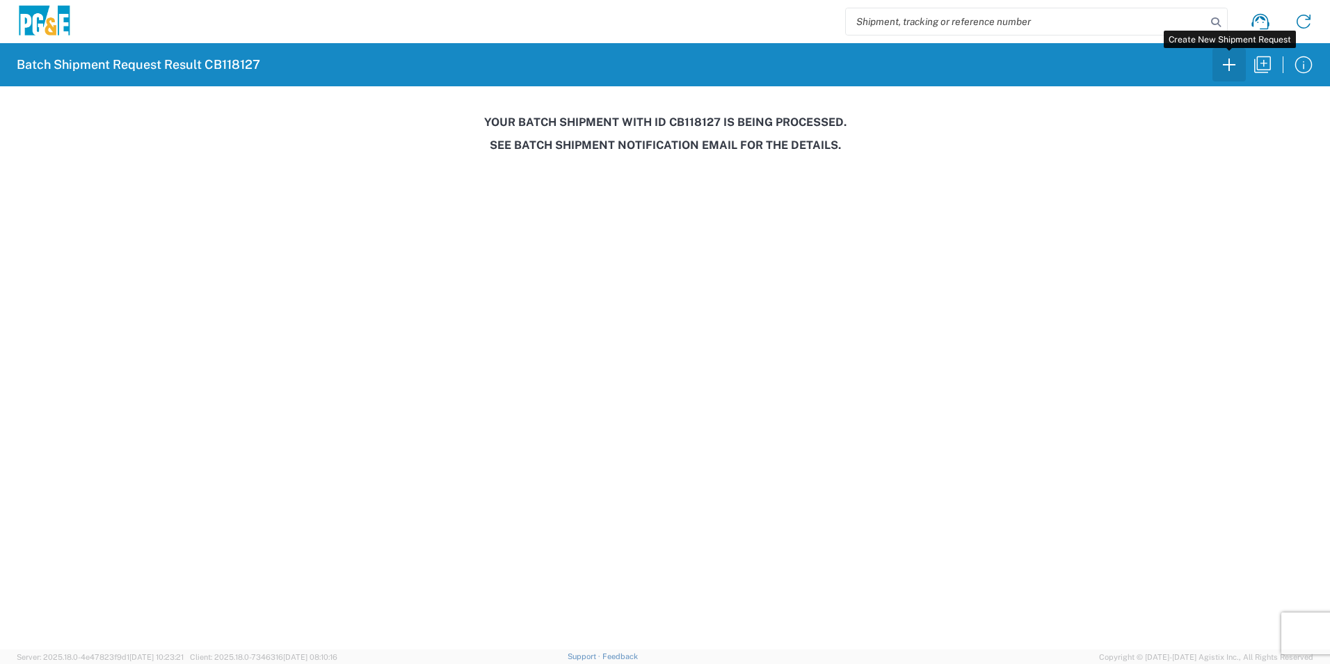
click at [1218, 53] on button "button" at bounding box center [1229, 64] width 33 height 33
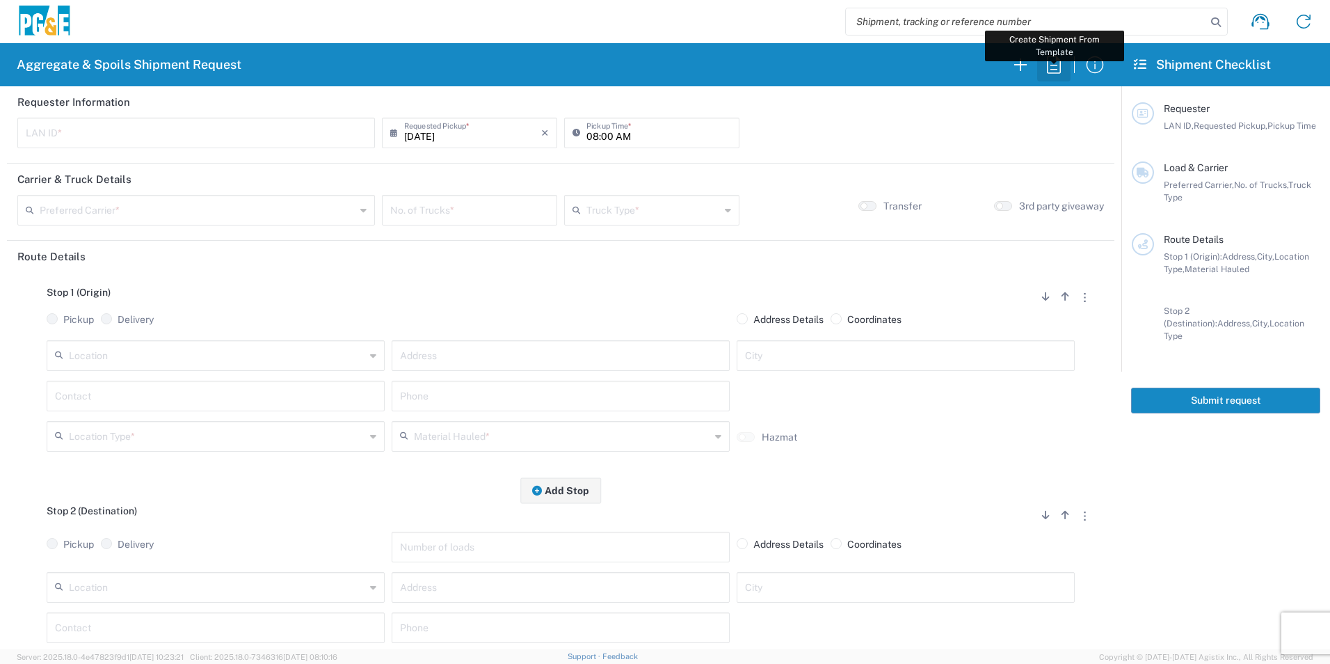
click at [1063, 64] on icon "button" at bounding box center [1054, 65] width 22 height 22
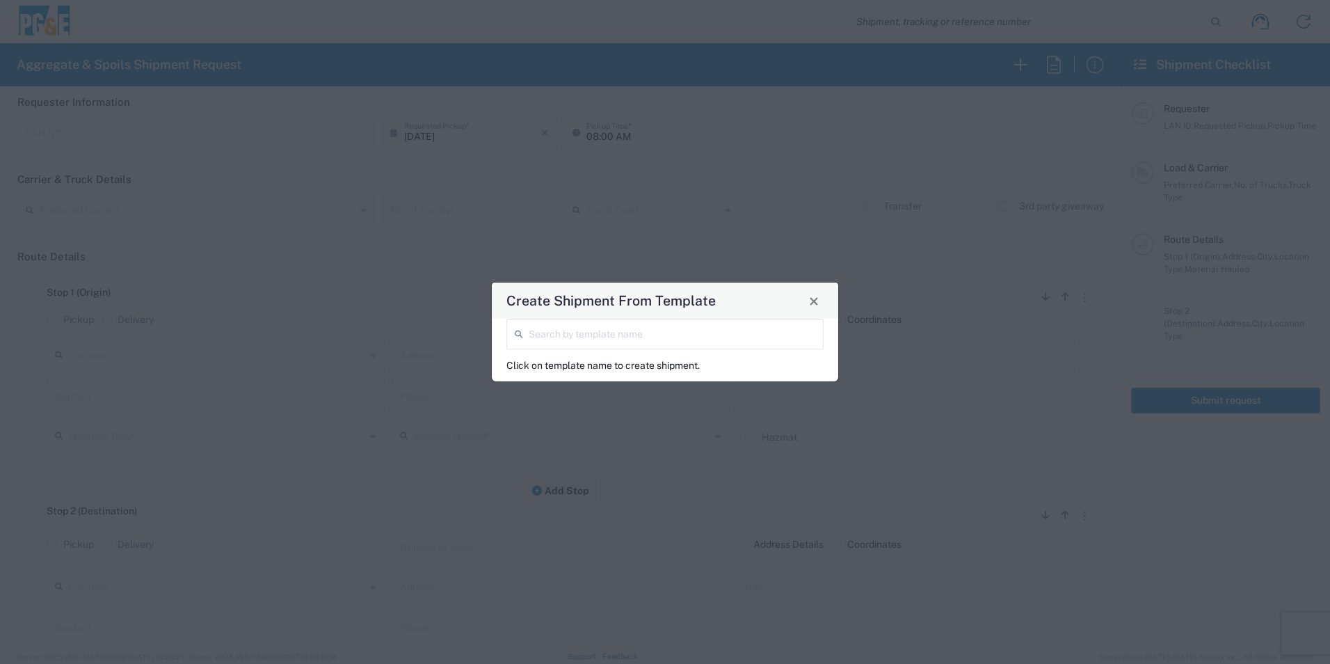
click at [719, 344] on input "search" at bounding box center [672, 333] width 287 height 24
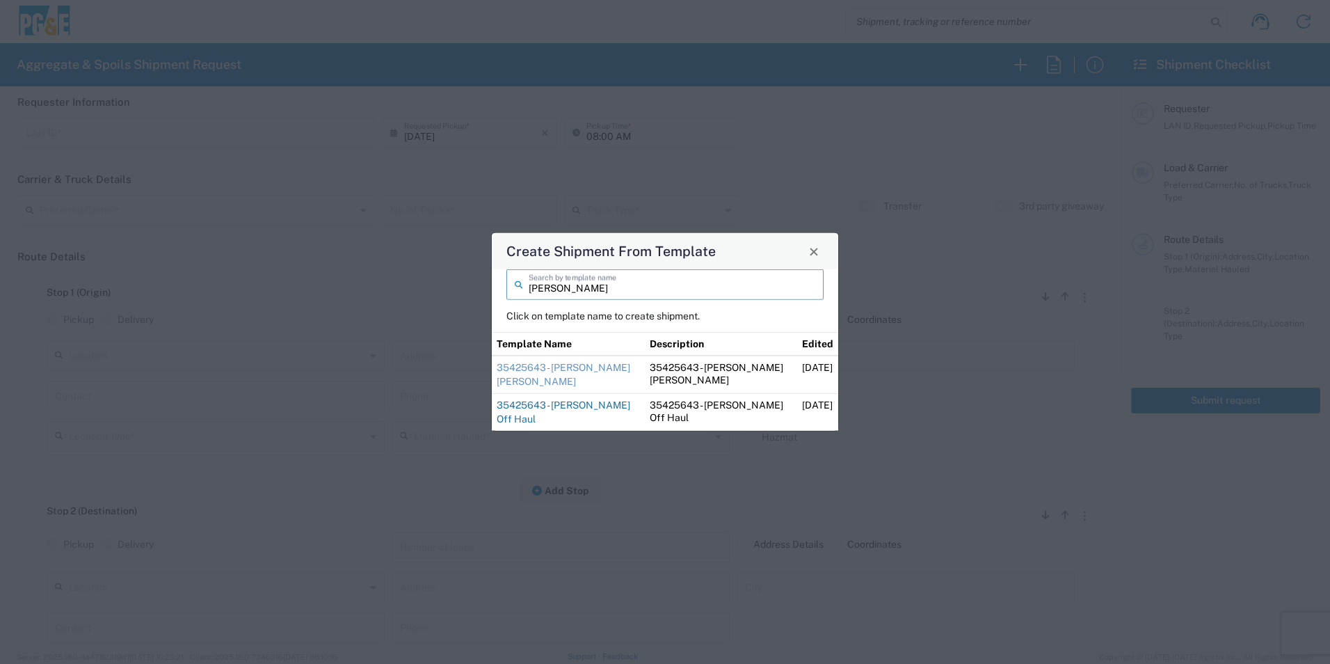
type input "[PERSON_NAME]"
click at [534, 406] on link "35425643 - [PERSON_NAME] Off Haul" at bounding box center [564, 411] width 134 height 25
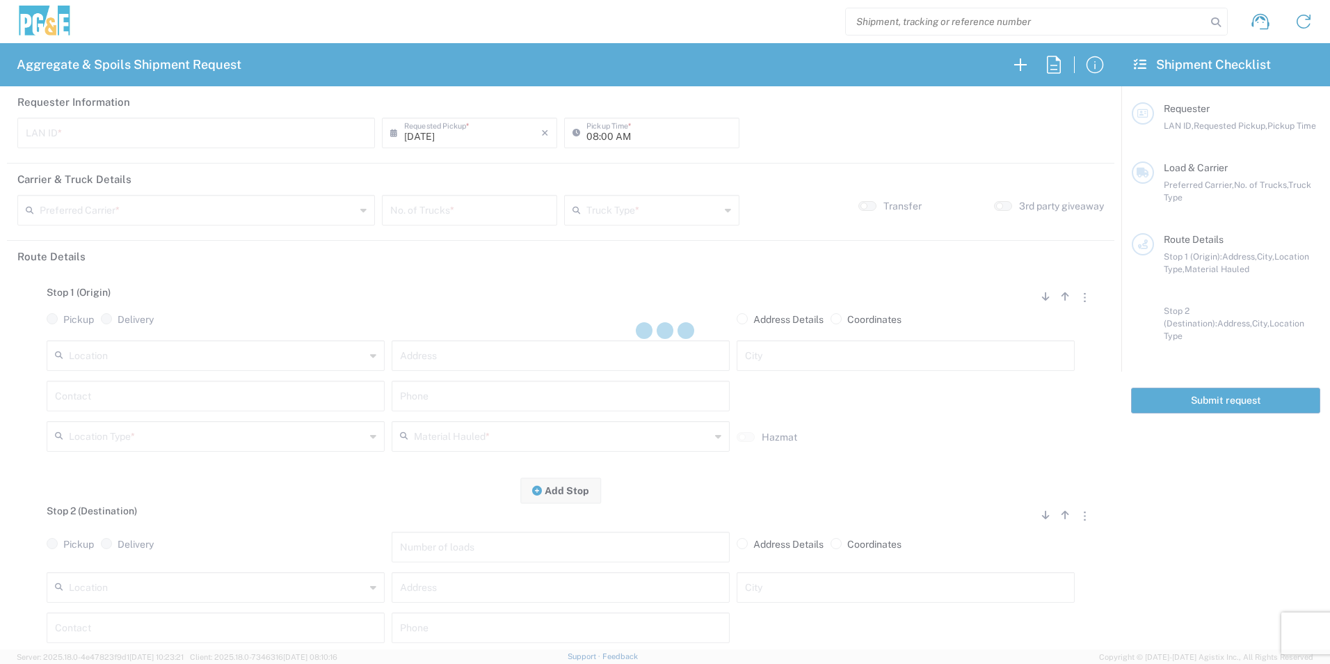
type input "CSGA"
type input "07:00 AM"
type input "[PERSON_NAME] Trucking"
type input "10 Yard Dump Truck"
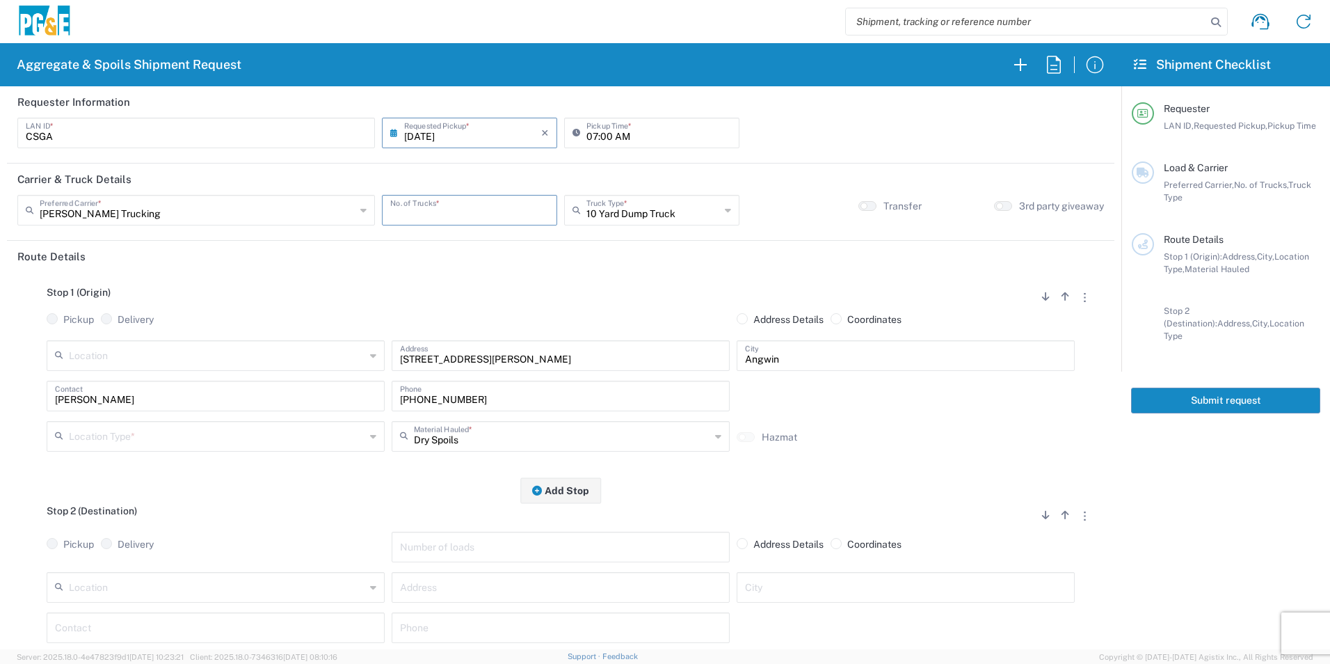
click at [486, 211] on input "number" at bounding box center [469, 209] width 159 height 24
type input "3"
drag, startPoint x: 568, startPoint y: 488, endPoint x: 694, endPoint y: 488, distance: 126.6
click at [568, 488] on button "Add Stop" at bounding box center [560, 490] width 81 height 26
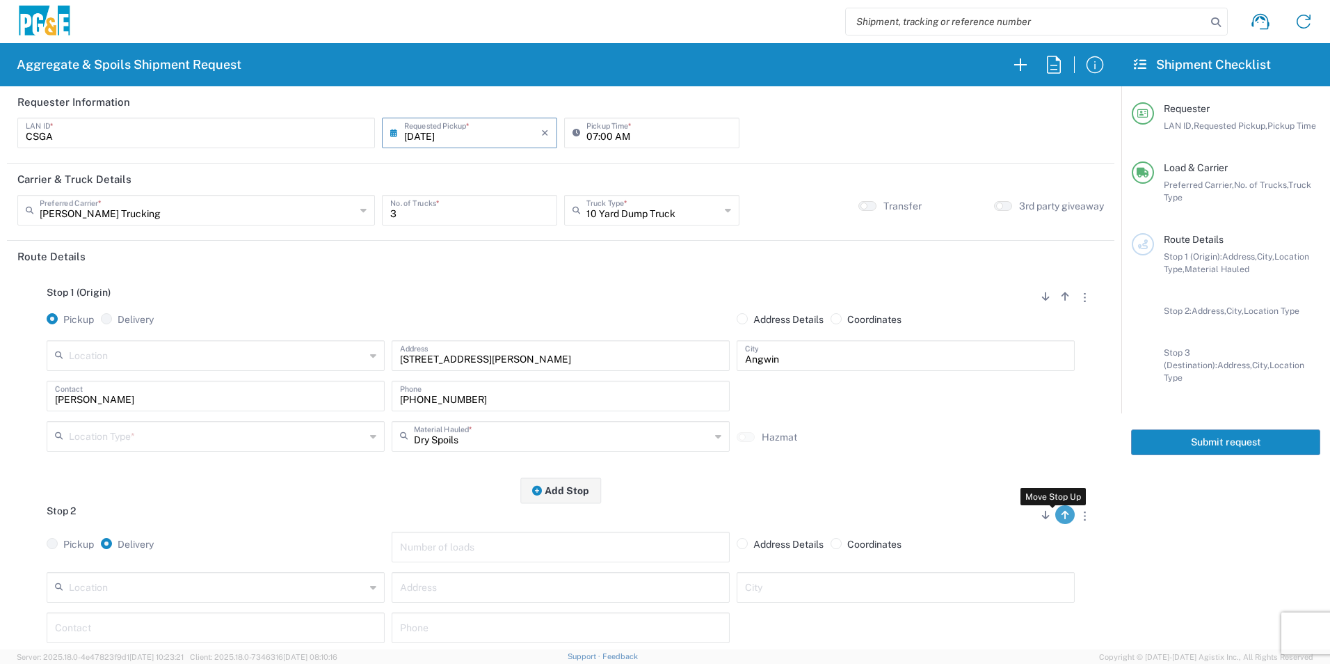
click at [1062, 516] on icon "button" at bounding box center [1066, 515] width 8 height 10
radio input "false"
radio input "true"
radio input "false"
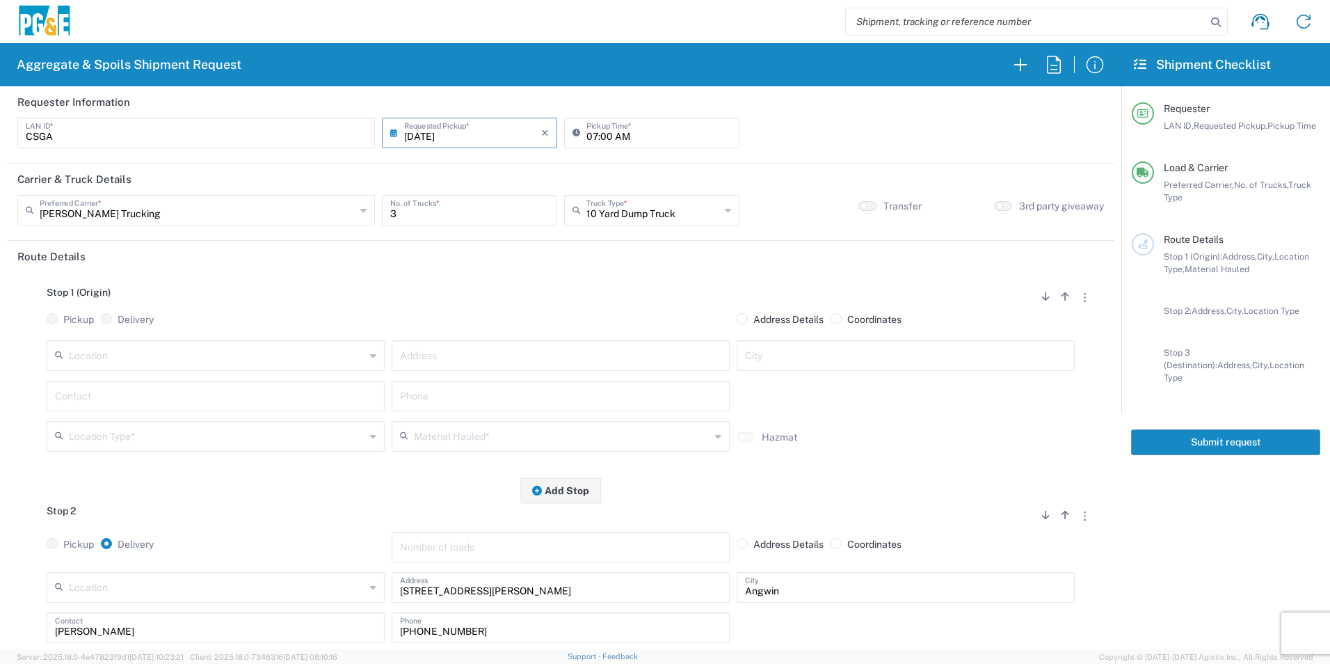
click at [191, 360] on input "text" at bounding box center [217, 354] width 296 height 24
click at [134, 379] on span "[PERSON_NAME] Quarry" at bounding box center [214, 387] width 331 height 22
type input "[PERSON_NAME] Quarry"
type input "[STREET_ADDRESS][PERSON_NAME]"
type input "Santa [PERSON_NAME]"
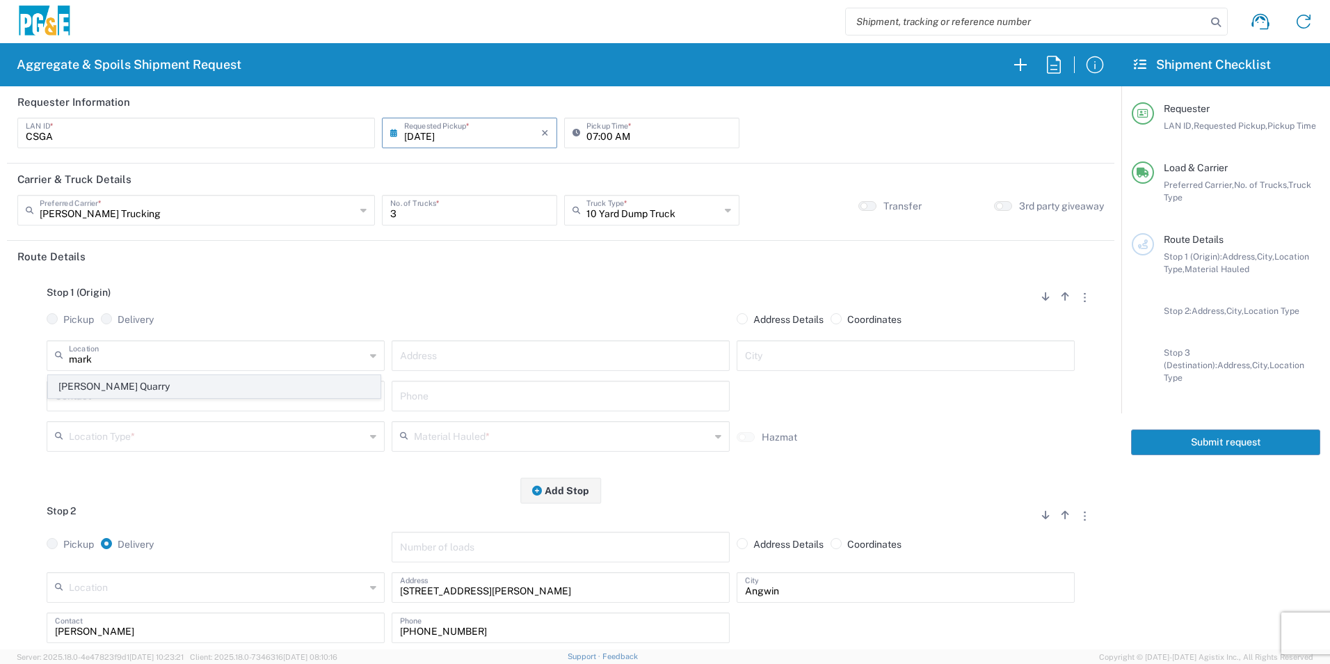
type input "Quarry"
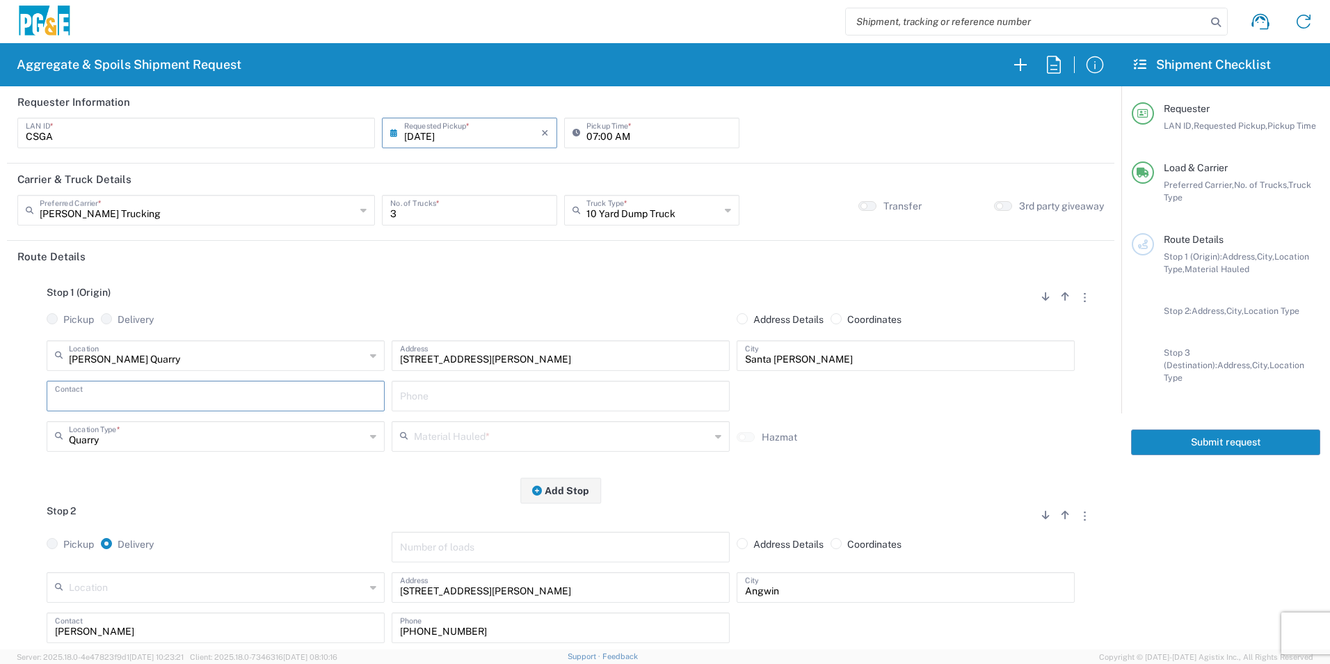
click at [111, 395] on input "text" at bounding box center [215, 395] width 321 height 24
type input "[PERSON_NAME]"
drag, startPoint x: 502, startPoint y: 635, endPoint x: 272, endPoint y: 634, distance: 230.3
click at [273, 634] on div "[PERSON_NAME] Contact [PHONE_NUMBER] Phone" at bounding box center [560, 630] width 1035 height 40
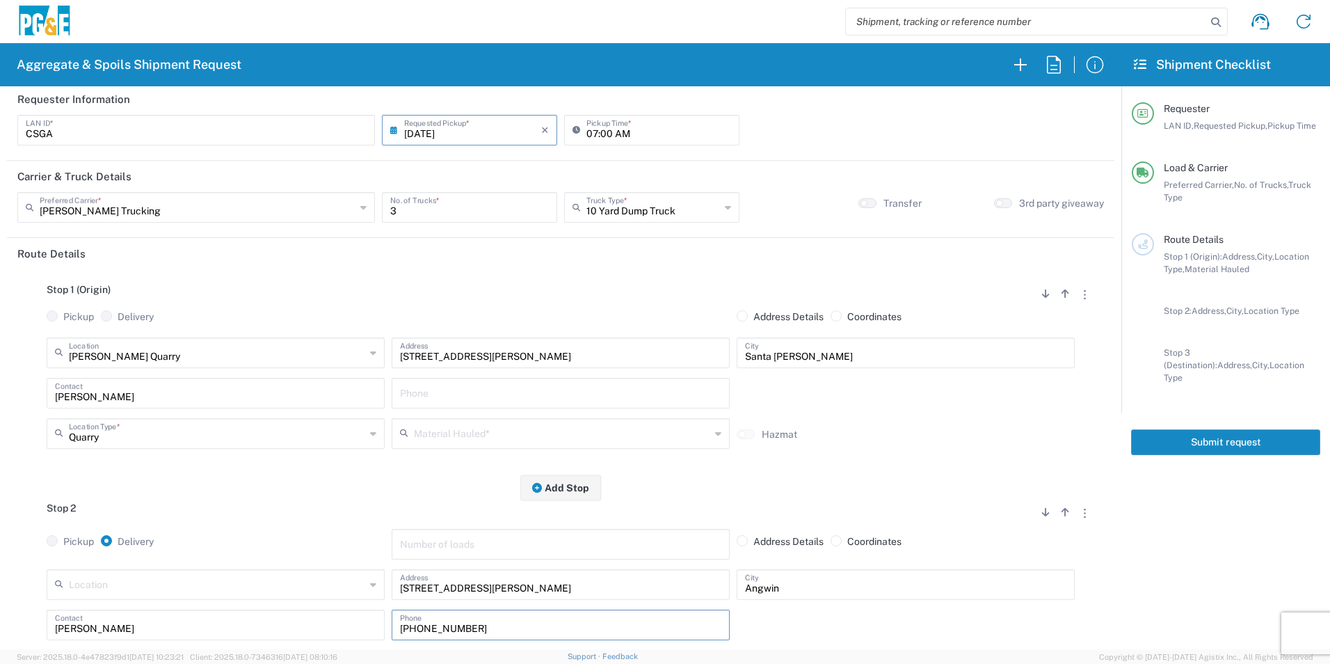
click at [436, 388] on input "text" at bounding box center [560, 392] width 321 height 24
paste input "[PHONE_NUMBER]"
type input "[PHONE_NUMBER]"
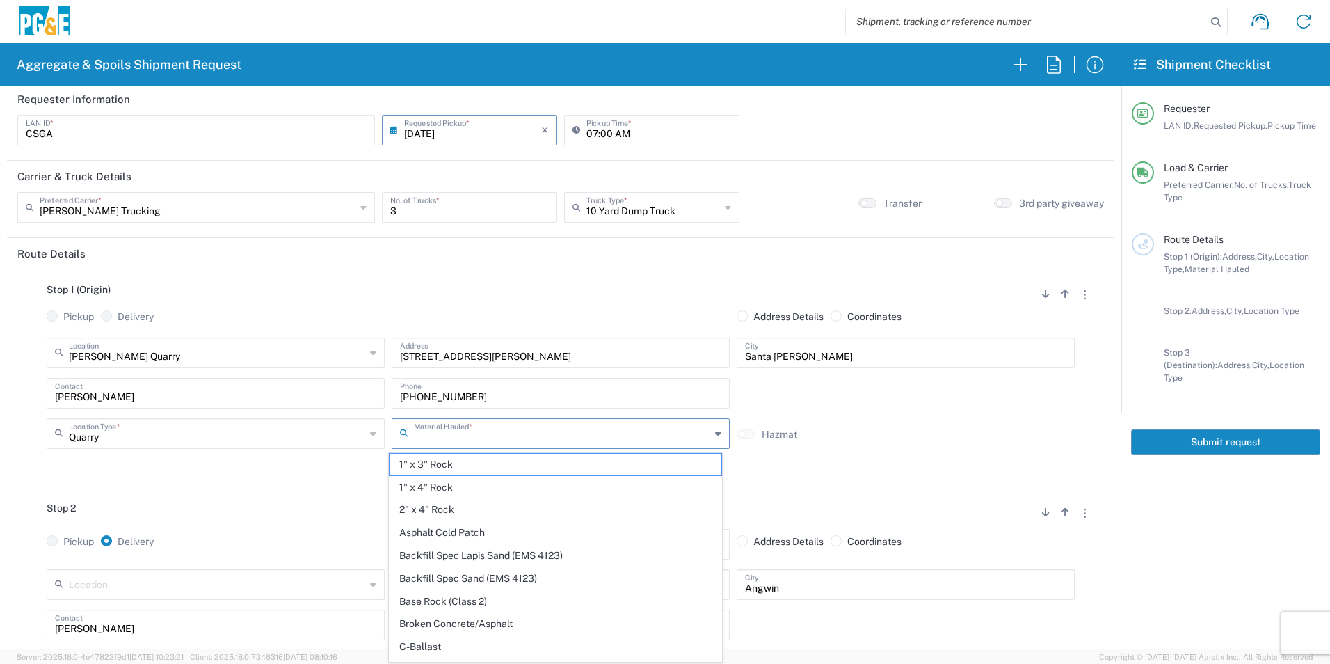
click at [429, 432] on input "text" at bounding box center [562, 432] width 296 height 24
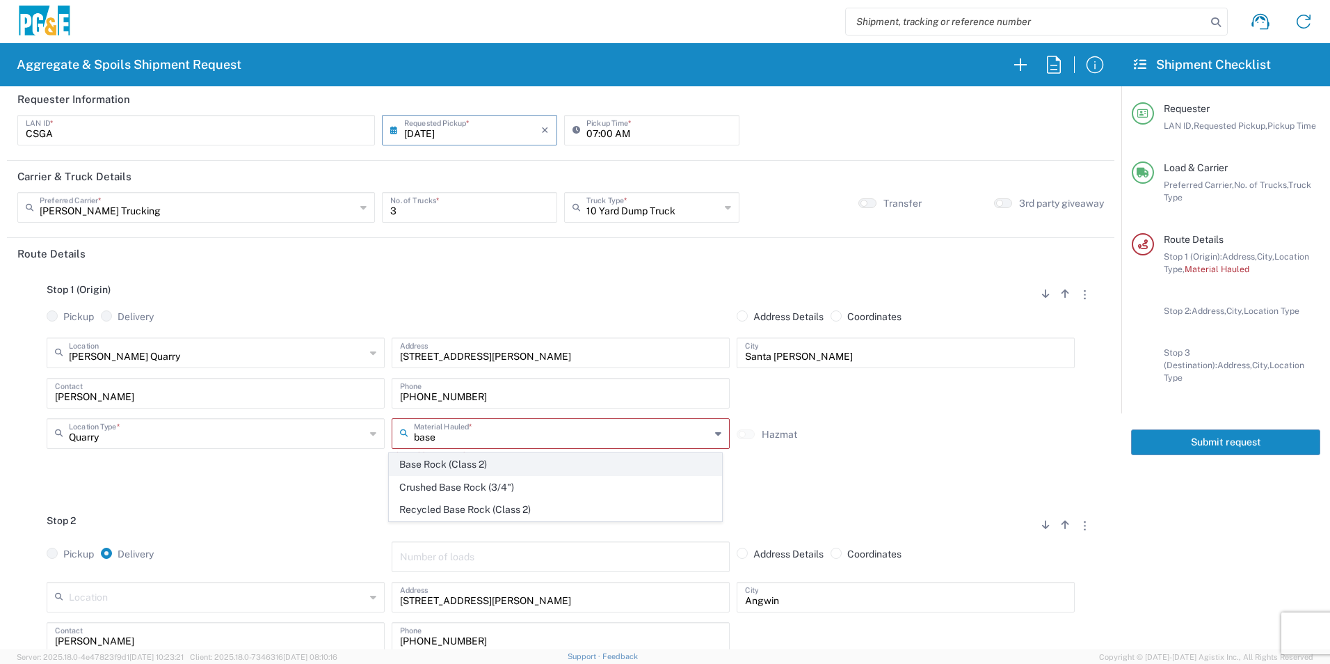
click at [458, 467] on span "Base Rock (Class 2)" at bounding box center [555, 465] width 331 height 22
type input "Base Rock (Class 2)"
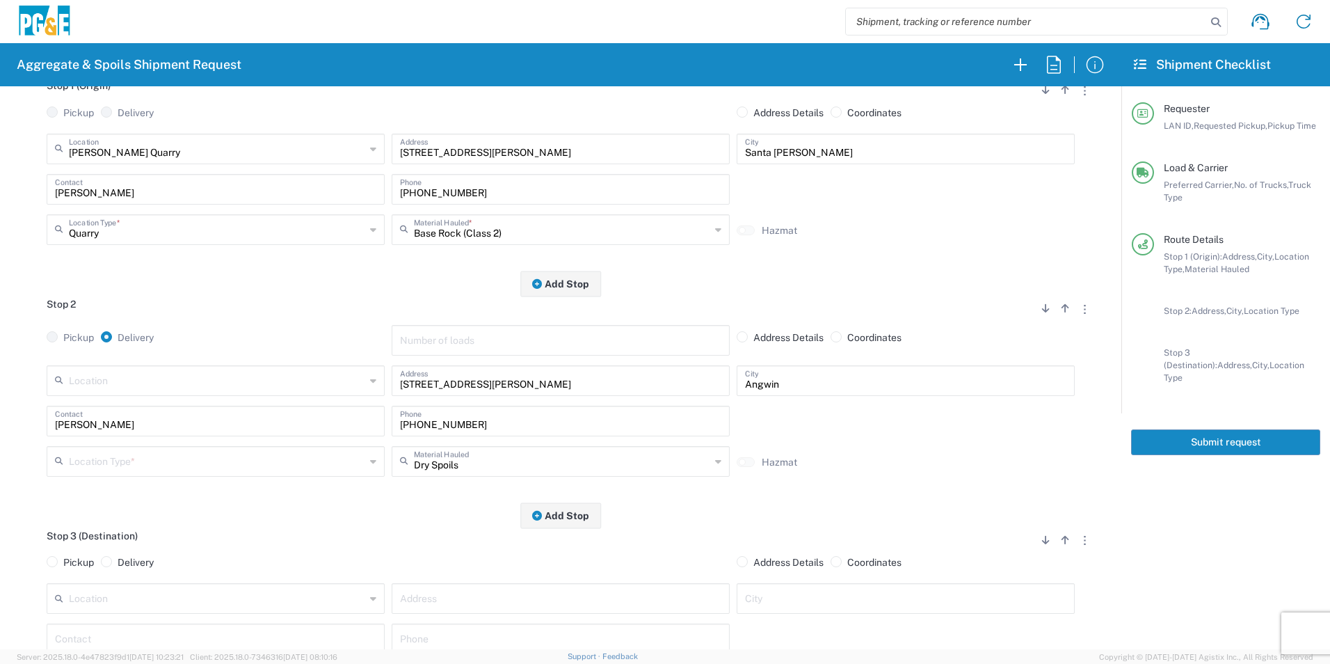
scroll to position [212, 0]
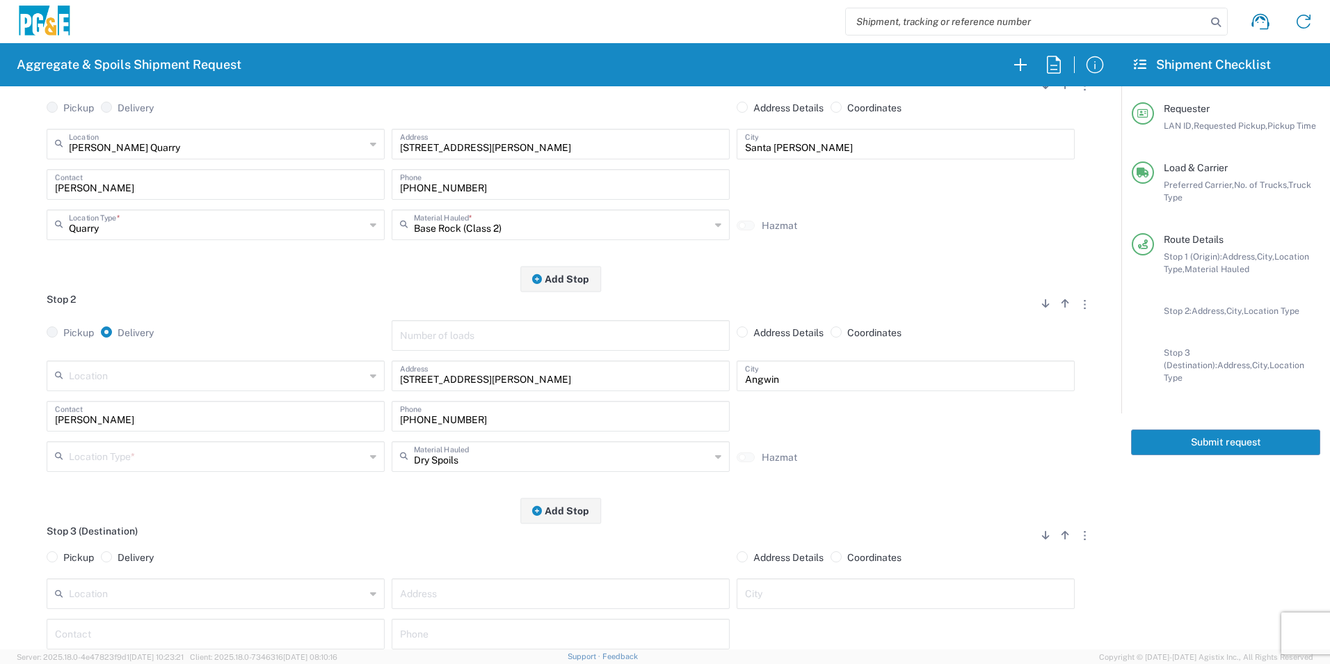
click at [228, 452] on input "text" at bounding box center [217, 455] width 296 height 24
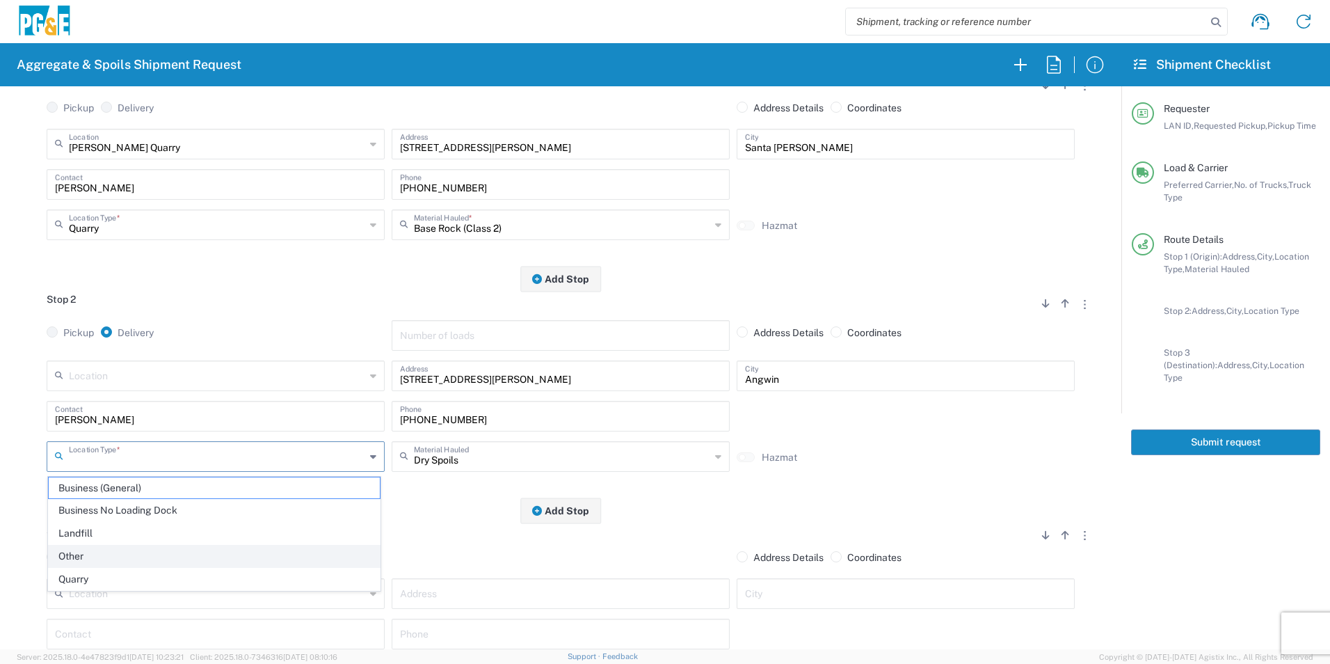
click at [102, 546] on span "Other" at bounding box center [214, 557] width 331 height 22
type input "Other"
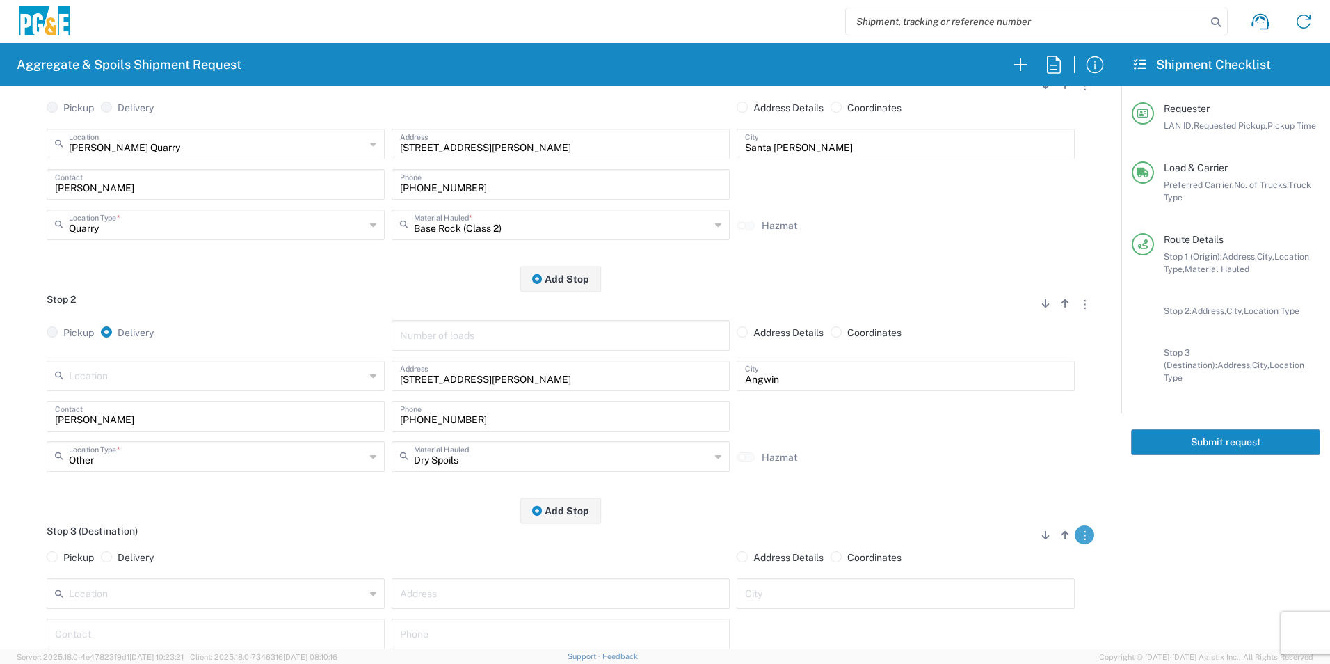
click at [1075, 534] on button "button" at bounding box center [1084, 534] width 19 height 19
click at [1019, 620] on link "Remove Stop" at bounding box center [1019, 621] width 74 height 11
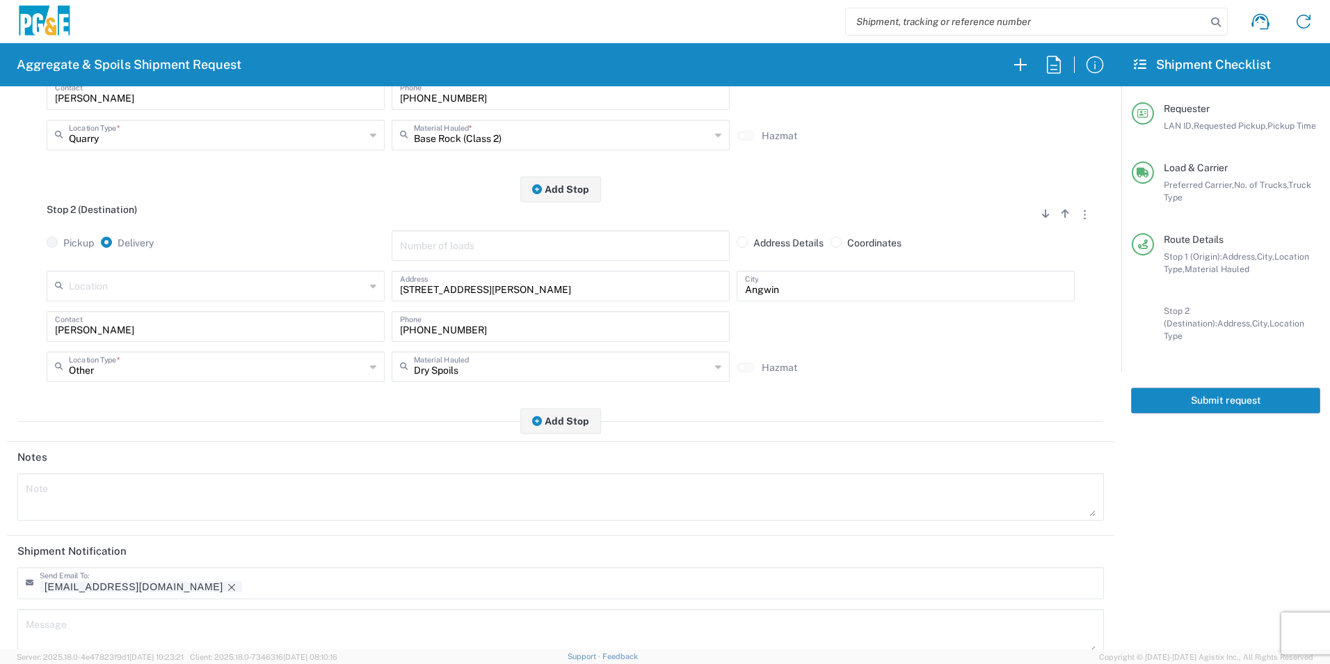
scroll to position [402, 0]
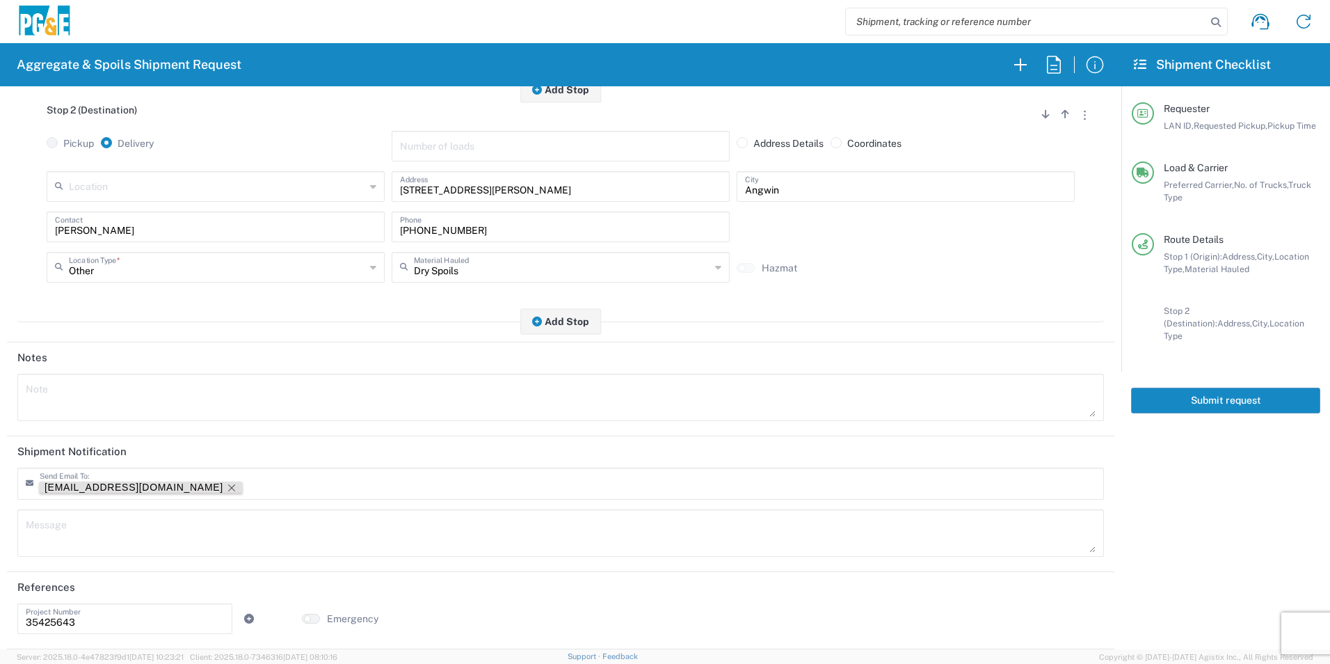
click at [226, 483] on icon "Remove tag" at bounding box center [231, 487] width 11 height 11
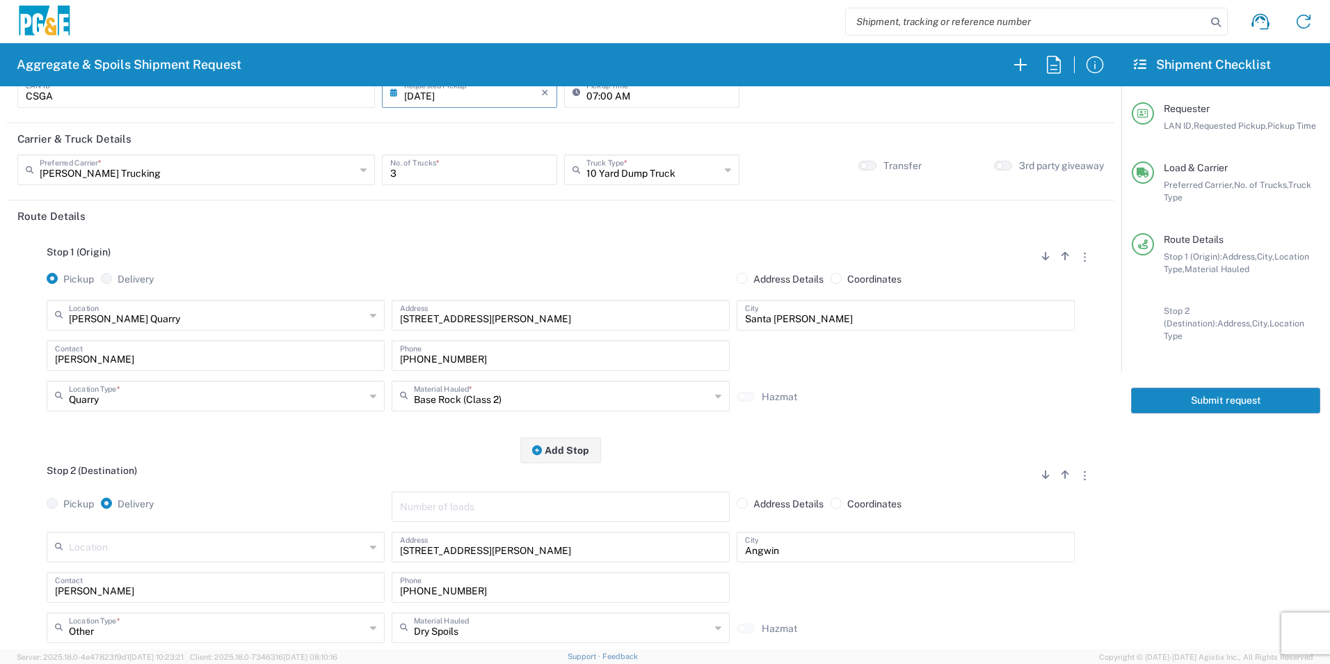
scroll to position [0, 0]
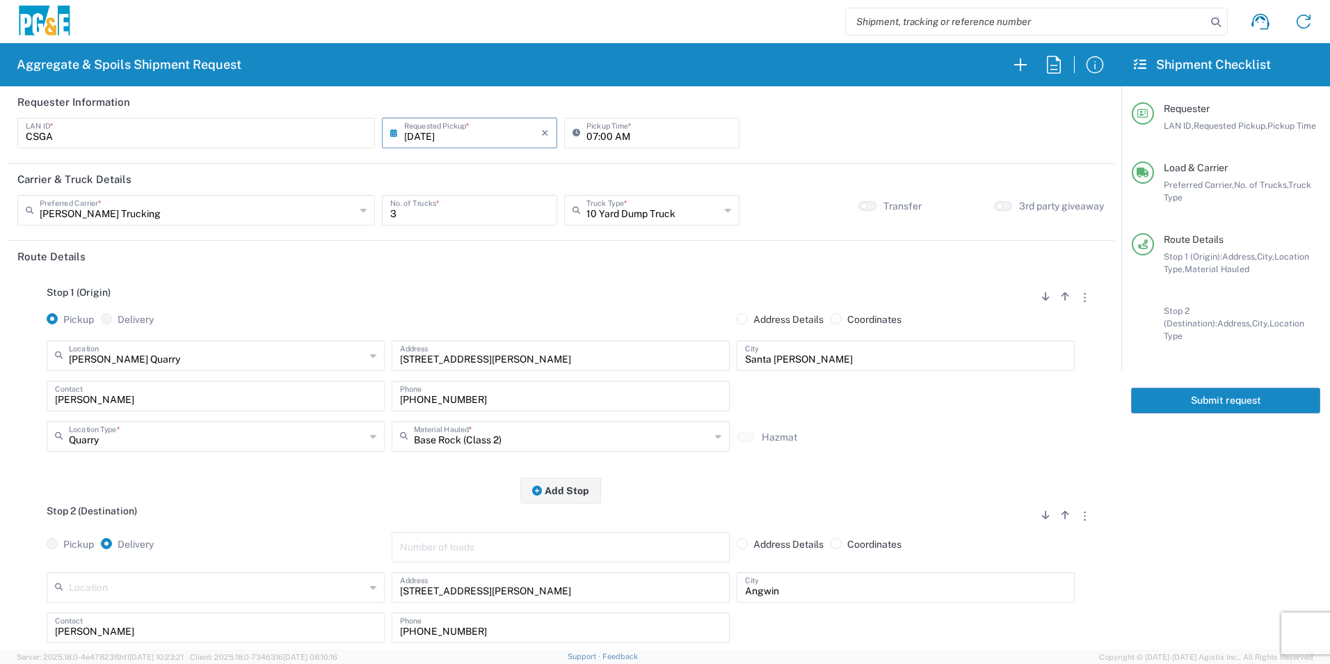
click at [1184, 388] on button "Submit request" at bounding box center [1225, 401] width 189 height 26
